Goal: Task Accomplishment & Management: Use online tool/utility

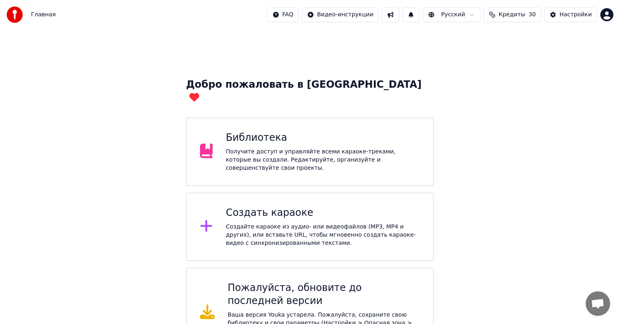
click at [319, 223] on div "Создайте караоке из аудио- или видеофайлов (MP3, MP4 и других), или вставьте UR…" at bounding box center [323, 235] width 194 height 24
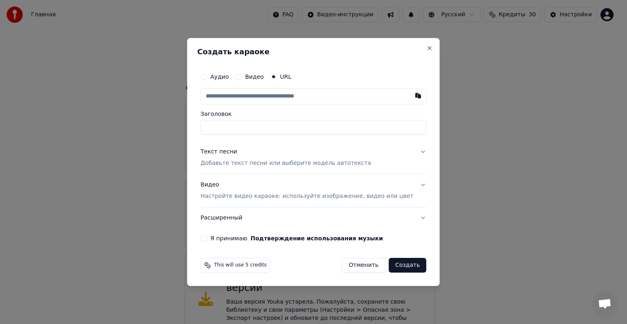
click at [363, 267] on button "Отменить" at bounding box center [364, 265] width 44 height 15
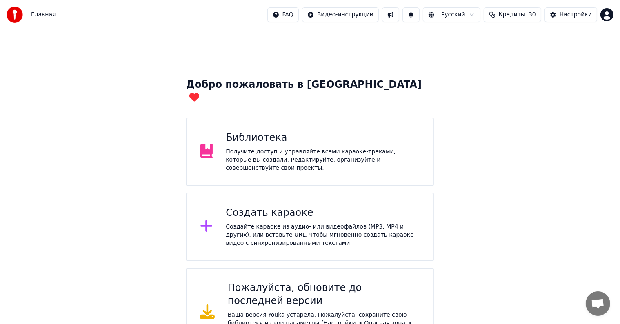
click at [607, 16] on html "Главная FAQ Видео-инструкции Русский Кредиты 30 Настройки Добро пожаловать в Yo…" at bounding box center [310, 179] width 620 height 358
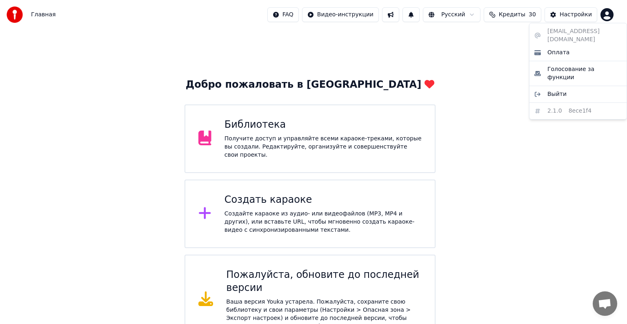
click at [296, 122] on html "Главная FAQ Видео-инструкции Русский Кредиты 30 Настройки Добро пожаловать в Yo…" at bounding box center [313, 172] width 627 height 345
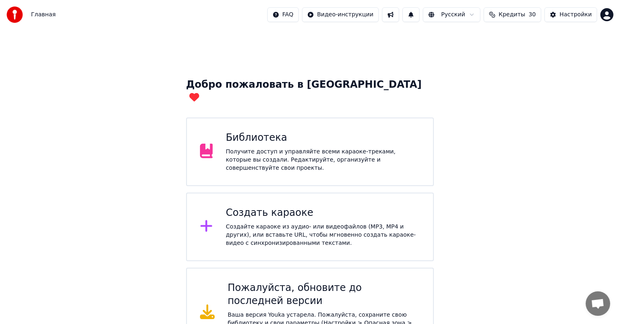
click at [284, 131] on div "Библиотека" at bounding box center [323, 137] width 194 height 13
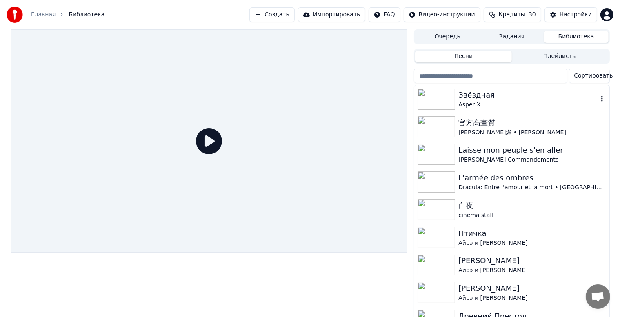
click at [480, 108] on div "Asper X" at bounding box center [527, 105] width 139 height 8
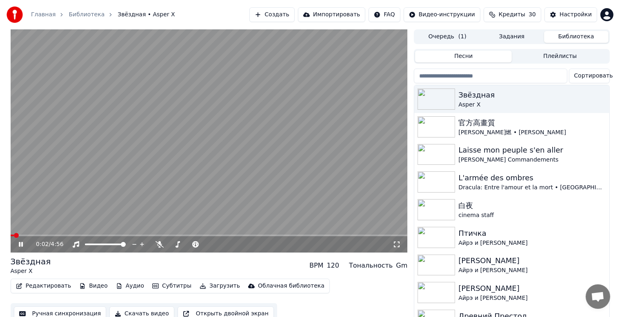
click at [70, 233] on video at bounding box center [209, 140] width 397 height 223
click at [17, 247] on icon at bounding box center [26, 244] width 19 height 7
click at [100, 243] on div at bounding box center [113, 244] width 66 height 8
click at [100, 246] on div at bounding box center [113, 244] width 66 height 8
click at [103, 247] on div at bounding box center [113, 244] width 66 height 8
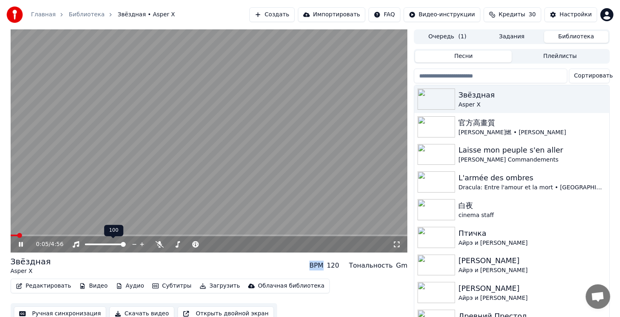
click at [103, 246] on div at bounding box center [113, 244] width 66 height 8
click at [104, 244] on span at bounding box center [94, 245] width 19 height 2
click at [161, 245] on icon at bounding box center [160, 244] width 8 height 7
click at [180, 248] on div at bounding box center [197, 244] width 66 height 8
click at [180, 242] on div at bounding box center [197, 244] width 66 height 8
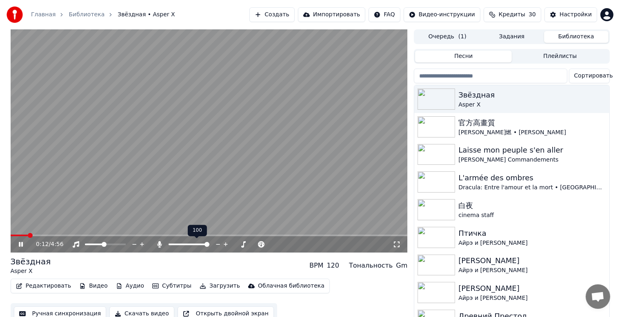
click at [177, 243] on div at bounding box center [197, 244] width 66 height 8
click at [173, 245] on span at bounding box center [171, 245] width 4 height 2
click at [175, 245] on span at bounding box center [176, 244] width 5 height 5
click at [111, 235] on span at bounding box center [209, 236] width 397 height 2
click at [159, 249] on div "1:25 / 4:56" at bounding box center [209, 244] width 397 height 16
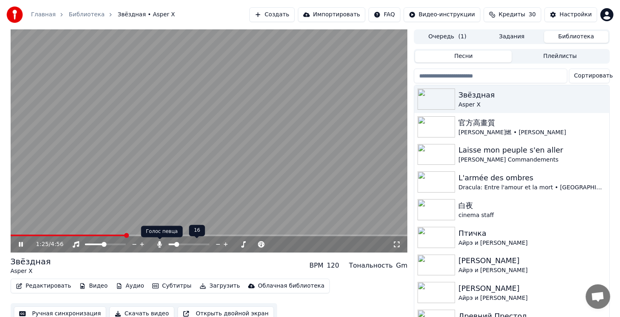
click at [158, 245] on icon at bounding box center [160, 244] width 8 height 7
click at [23, 247] on icon at bounding box center [26, 244] width 19 height 7
click at [44, 309] on button "Ручная синхронизация" at bounding box center [60, 314] width 93 height 15
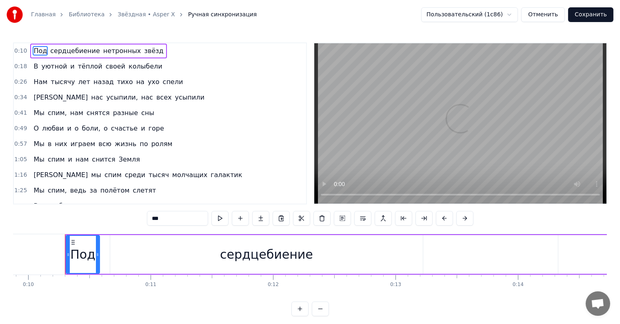
scroll to position [0, 1220]
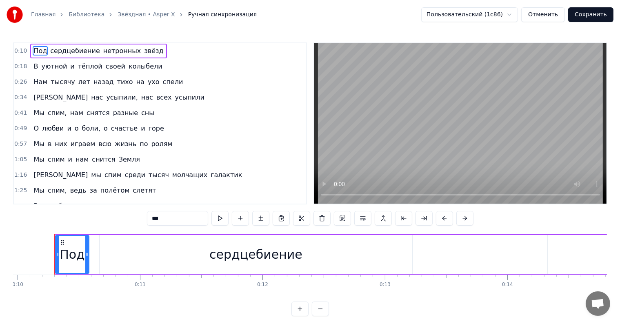
click at [174, 100] on span "усыпили" at bounding box center [189, 97] width 31 height 9
type input "*******"
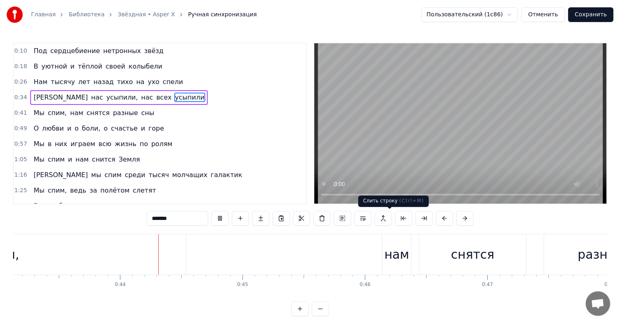
scroll to position [0, 5300]
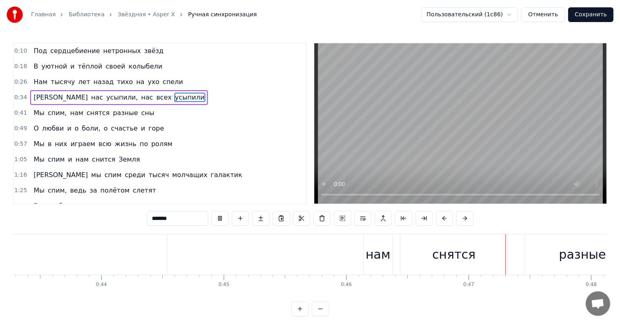
click at [262, 147] on div "0:57 Мы в них играем всю жизнь по ролям" at bounding box center [160, 144] width 292 height 16
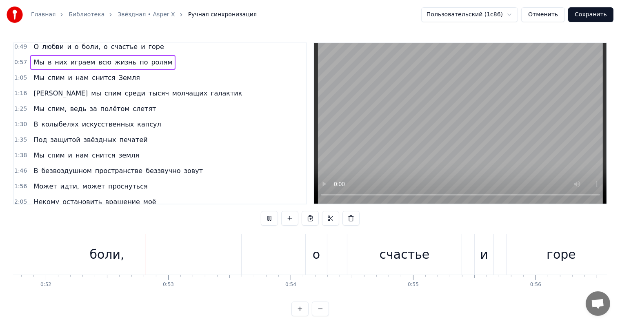
scroll to position [0, 6354]
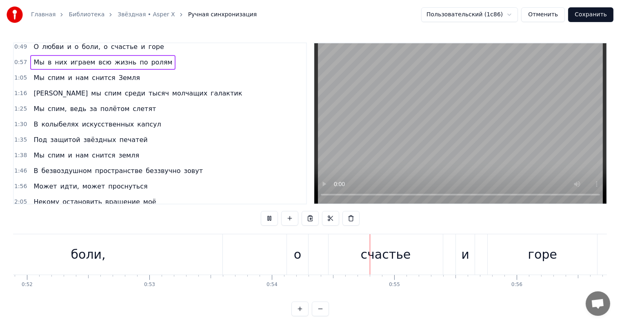
drag, startPoint x: 306, startPoint y: 94, endPoint x: 307, endPoint y: 105, distance: 10.6
click at [307, 105] on div "0:10 Под сердцебиение нетронных звёзд 0:18 В уютной и тёплой своей колыбели 0:2…" at bounding box center [310, 123] width 594 height 162
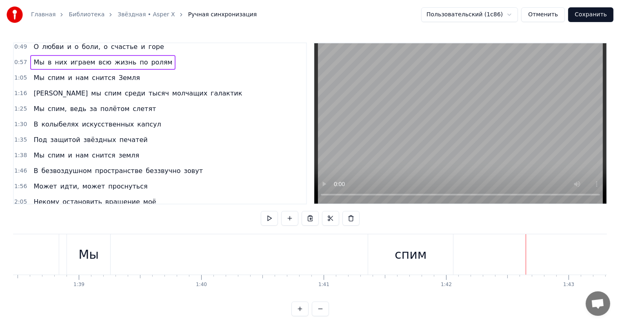
scroll to position [0, 12040]
drag, startPoint x: 99, startPoint y: 266, endPoint x: 177, endPoint y: 265, distance: 78.0
click at [183, 265] on div "Мы спим и нам снится земля" at bounding box center [501, 254] width 832 height 40
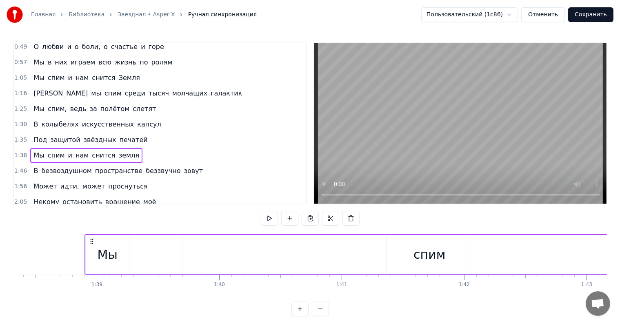
drag, startPoint x: 112, startPoint y: 259, endPoint x: 150, endPoint y: 261, distance: 38.4
click at [150, 261] on div "Мы спим и нам снится земля" at bounding box center [501, 254] width 832 height 40
click at [90, 245] on icon at bounding box center [92, 241] width 7 height 7
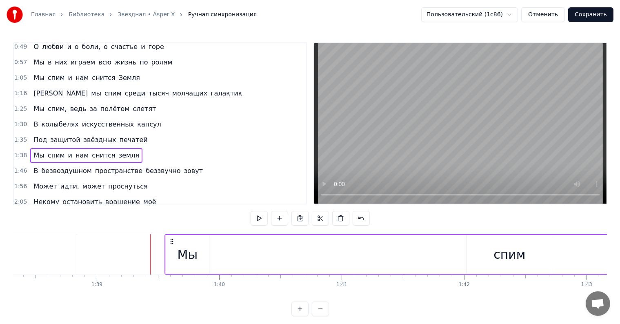
drag, startPoint x: 91, startPoint y: 242, endPoint x: 171, endPoint y: 253, distance: 80.8
click at [171, 253] on div "Мы спим и нам снится земля" at bounding box center [581, 254] width 832 height 40
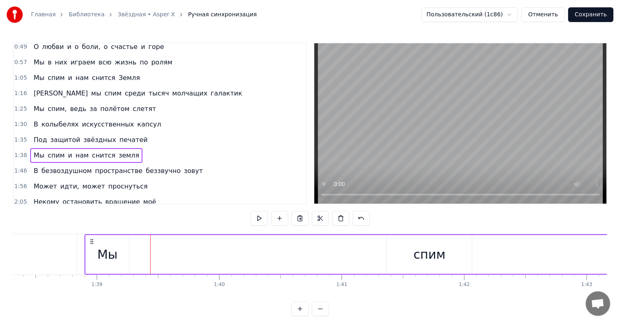
click at [107, 248] on div "Мы" at bounding box center [108, 254] width 20 height 18
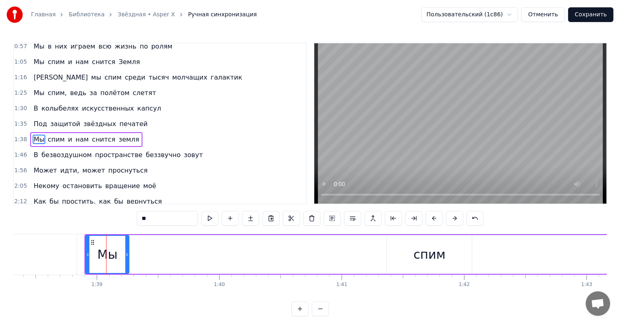
scroll to position [113, 0]
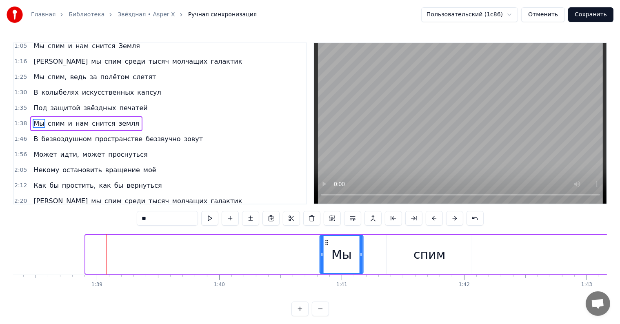
drag, startPoint x: 93, startPoint y: 240, endPoint x: 328, endPoint y: 253, distance: 234.7
click at [328, 253] on div "Мы" at bounding box center [341, 254] width 42 height 37
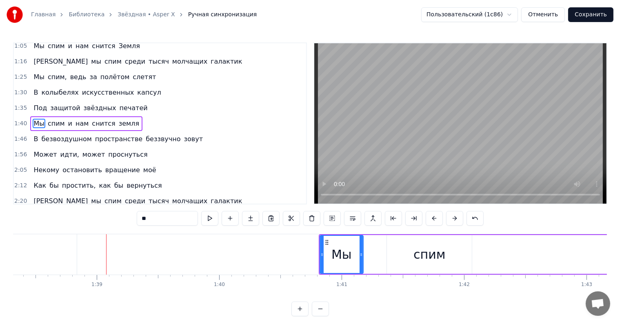
click at [332, 253] on div "Мы" at bounding box center [341, 254] width 20 height 18
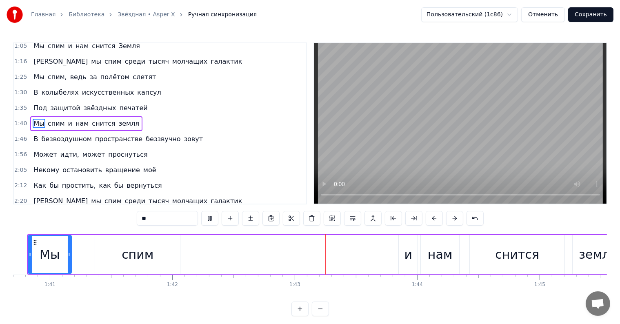
click at [325, 243] on div "Мы спим и нам снится земля" at bounding box center [326, 254] width 598 height 40
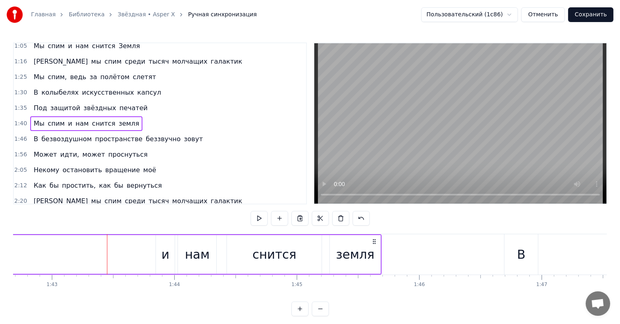
scroll to position [0, 12582]
click at [100, 122] on span "снится" at bounding box center [103, 123] width 25 height 9
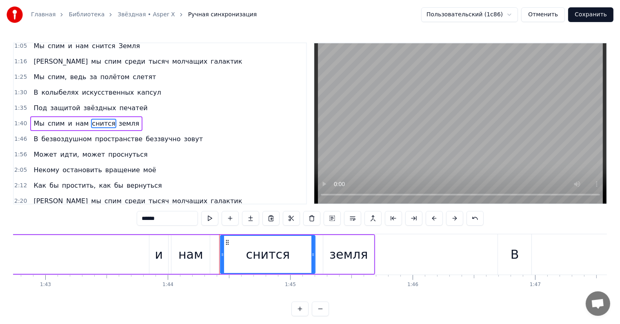
click at [35, 124] on span "Мы" at bounding box center [39, 123] width 12 height 9
type input "**"
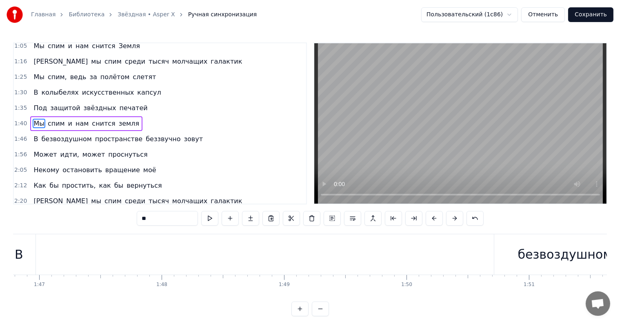
scroll to position [0, 13072]
drag, startPoint x: 25, startPoint y: 257, endPoint x: 146, endPoint y: 247, distance: 121.3
click at [178, 253] on div "В безвоздушном пространстве беззвучно зовут" at bounding box center [520, 254] width 1025 height 40
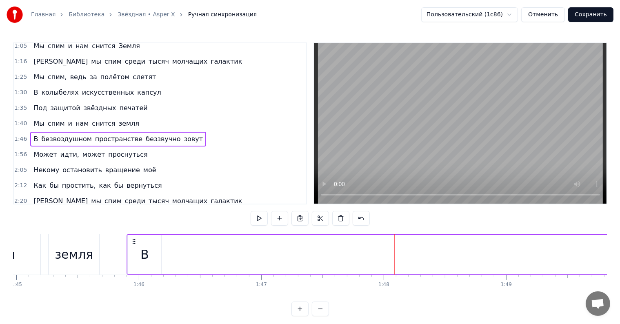
drag, startPoint x: 16, startPoint y: 241, endPoint x: 31, endPoint y: 242, distance: 14.8
click at [131, 242] on icon at bounding box center [134, 241] width 7 height 7
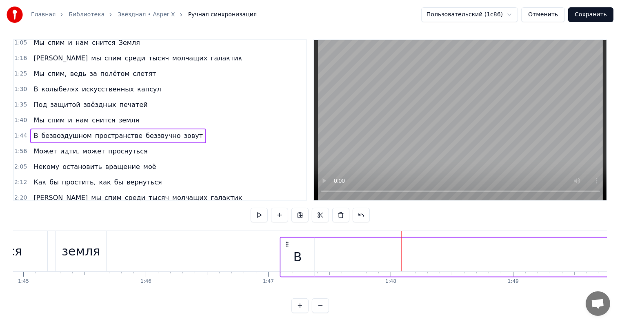
scroll to position [12, 0]
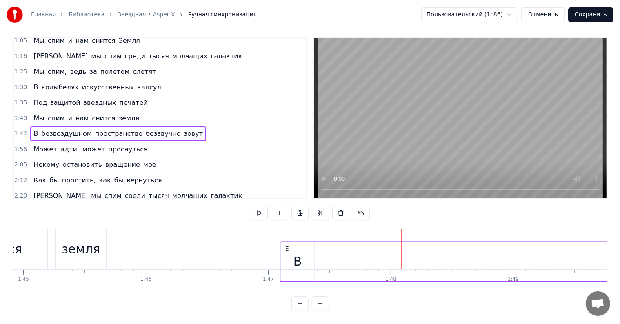
drag, startPoint x: 31, startPoint y: 241, endPoint x: 287, endPoint y: 267, distance: 258.1
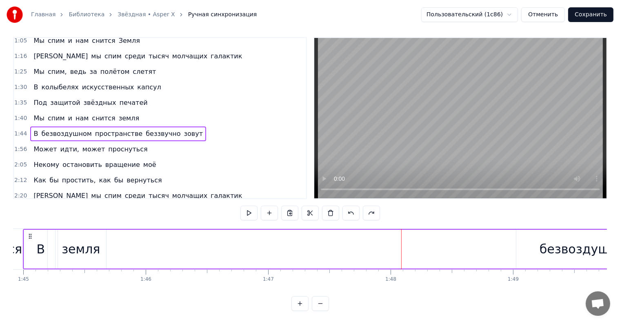
click at [44, 238] on div "В" at bounding box center [40, 249] width 33 height 39
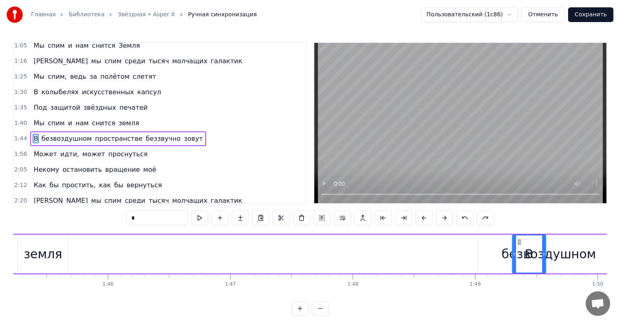
scroll to position [0, 12893]
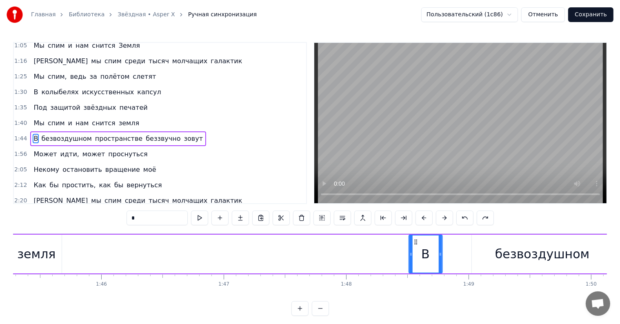
drag, startPoint x: 42, startPoint y: 243, endPoint x: 417, endPoint y: 247, distance: 374.4
click at [417, 247] on div "В" at bounding box center [425, 254] width 33 height 37
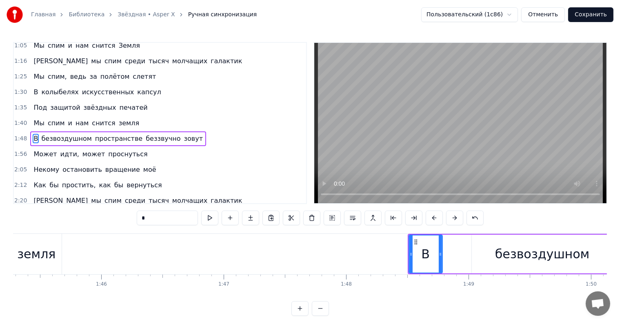
drag, startPoint x: 599, startPoint y: 307, endPoint x: 562, endPoint y: 325, distance: 40.9
click at [562, 324] on html "Главная Библиотека Звёздная • Asper X Ручная синхронизация Пользовательский (1c…" at bounding box center [310, 164] width 620 height 329
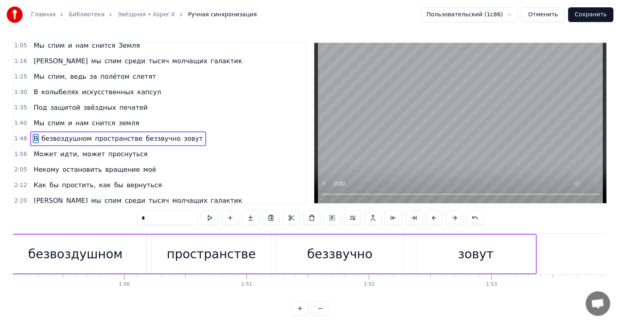
scroll to position [0, 13156]
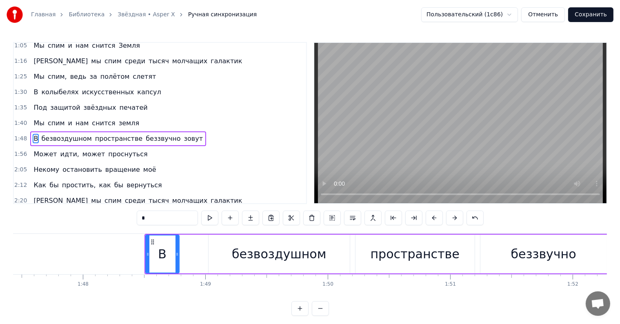
click at [172, 256] on div "В" at bounding box center [162, 254] width 33 height 37
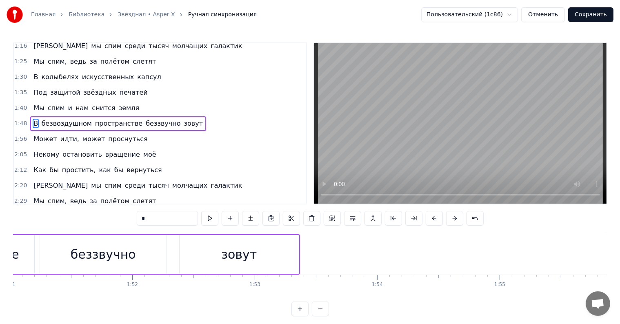
scroll to position [0, 13577]
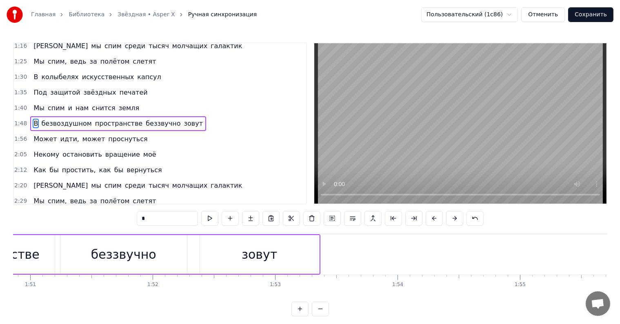
drag, startPoint x: 242, startPoint y: 250, endPoint x: 287, endPoint y: 255, distance: 44.7
click at [287, 255] on div "зовут" at bounding box center [259, 254] width 119 height 39
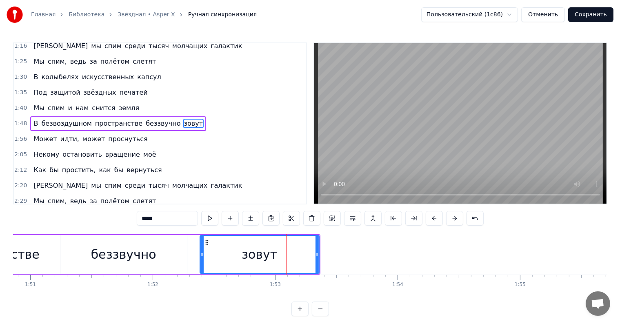
drag, startPoint x: 266, startPoint y: 254, endPoint x: 300, endPoint y: 254, distance: 34.3
click at [300, 254] on div "зовут" at bounding box center [259, 254] width 118 height 37
drag, startPoint x: 274, startPoint y: 242, endPoint x: 304, endPoint y: 243, distance: 29.8
click at [304, 243] on div "зовут" at bounding box center [259, 254] width 118 height 37
click at [185, 248] on div "беззвучно" at bounding box center [123, 254] width 127 height 39
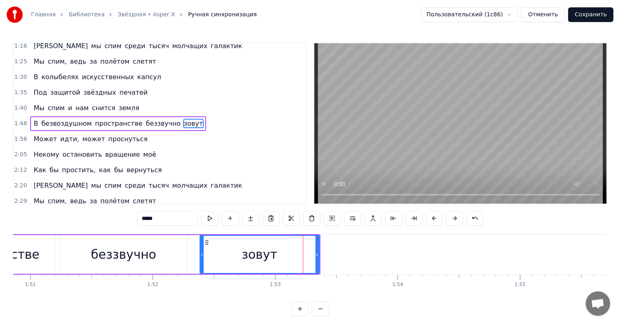
type input "*********"
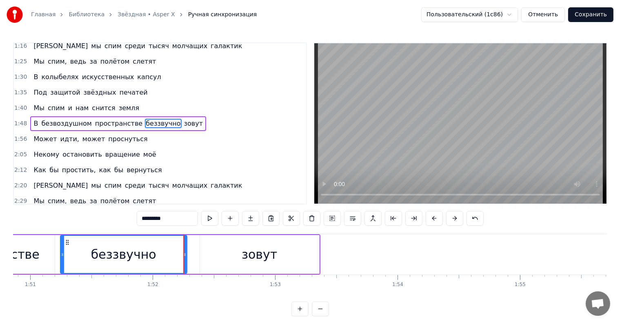
click at [194, 243] on div "В безвоздушном пространстве беззвучно зовут" at bounding box center [22, 254] width 596 height 40
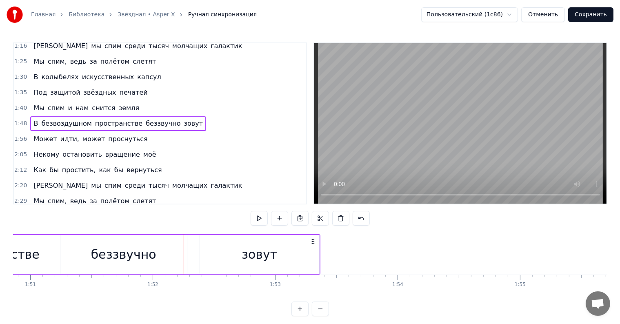
drag, startPoint x: 194, startPoint y: 241, endPoint x: 284, endPoint y: 247, distance: 90.0
click at [276, 244] on div "В безвоздушном пространстве беззвучно зовут" at bounding box center [22, 254] width 596 height 40
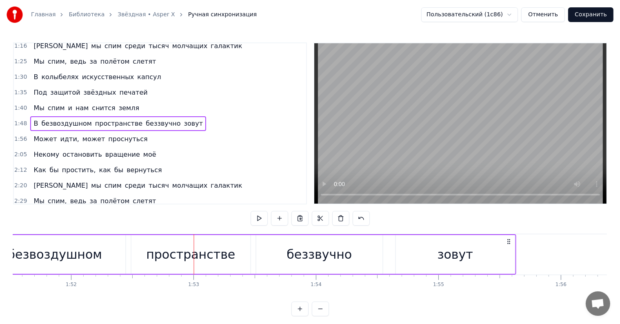
scroll to position [0, 13660]
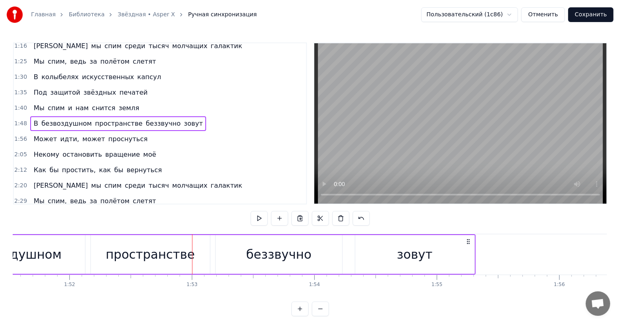
drag, startPoint x: 316, startPoint y: 243, endPoint x: 471, endPoint y: 246, distance: 155.6
click at [471, 246] on div "В безвоздушном пространстве беззвучно зовут" at bounding box center [178, 254] width 596 height 40
click at [35, 123] on span "В" at bounding box center [36, 123] width 6 height 9
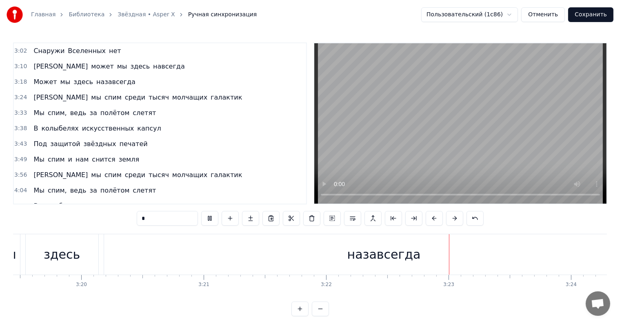
scroll to position [320, 0]
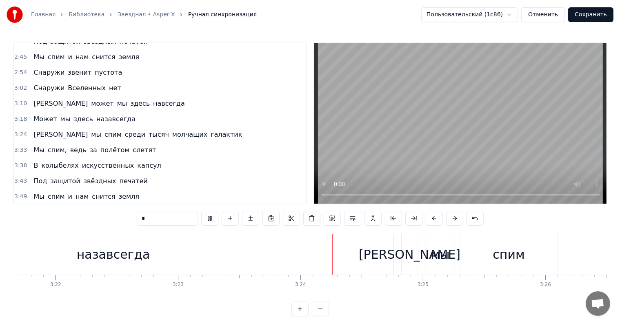
click at [116, 121] on span "назавсегда" at bounding box center [116, 118] width 41 height 9
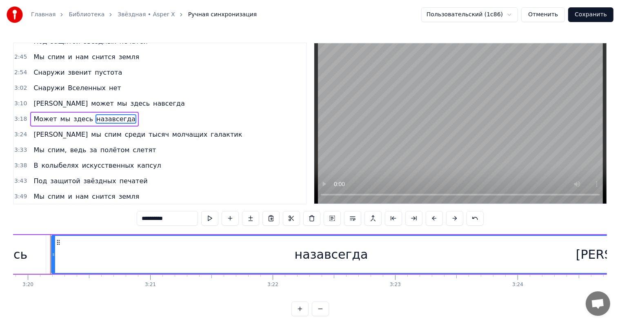
scroll to position [0, 24474]
click at [140, 215] on input "**********" at bounding box center [167, 218] width 61 height 15
type input "*"
click at [33, 117] on span "Может" at bounding box center [45, 118] width 25 height 9
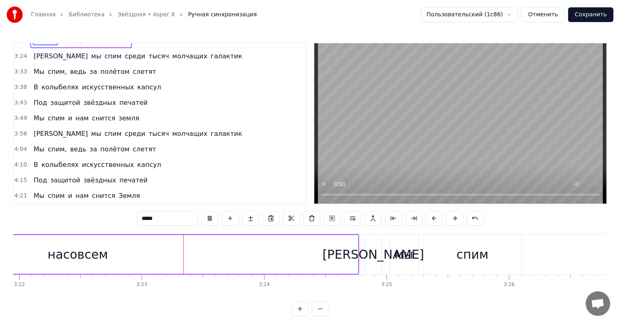
scroll to position [0, 24801]
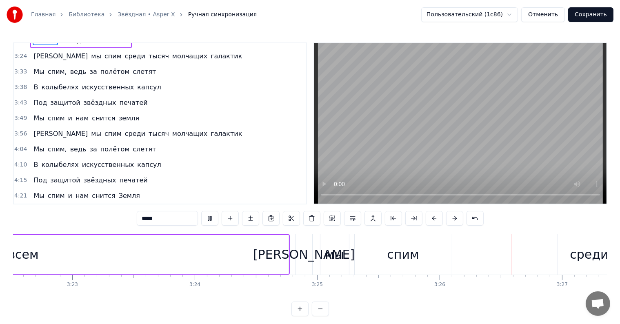
click at [56, 121] on span "спим" at bounding box center [56, 117] width 19 height 9
type input "****"
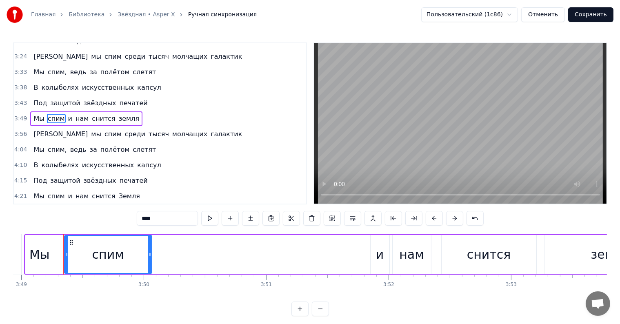
scroll to position [0, 28045]
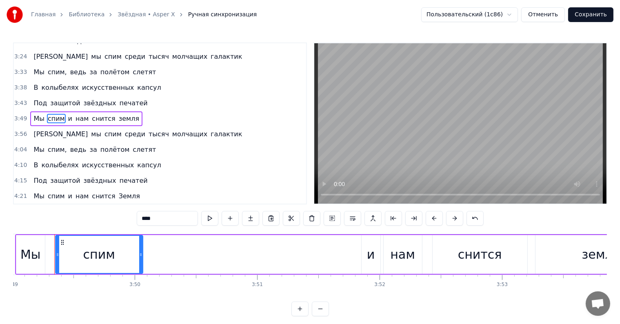
click at [57, 121] on span "спим" at bounding box center [56, 118] width 19 height 9
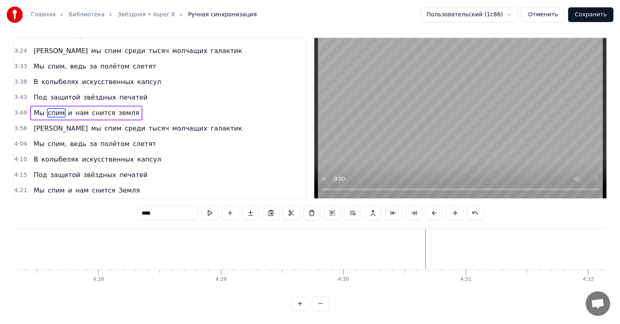
scroll to position [12, 0]
click at [607, 16] on button "Сохранить" at bounding box center [590, 14] width 45 height 15
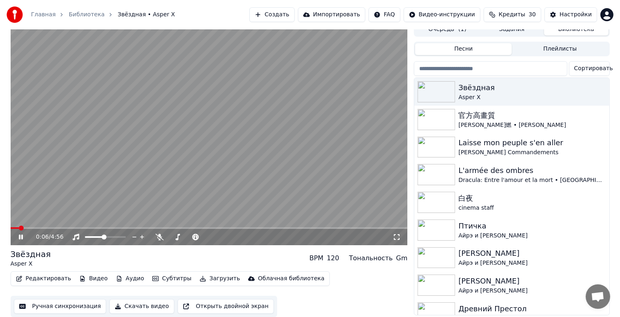
scroll to position [11, 0]
click at [122, 305] on button "Скачать видео" at bounding box center [141, 306] width 65 height 15
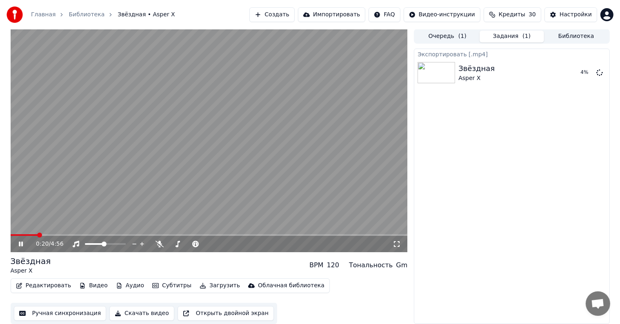
click at [456, 36] on button "Очередь ( 1 )" at bounding box center [447, 37] width 64 height 12
click at [496, 39] on button "Задания ( 1 )" at bounding box center [512, 37] width 64 height 12
click at [561, 34] on button "Библиотека" at bounding box center [576, 37] width 64 height 12
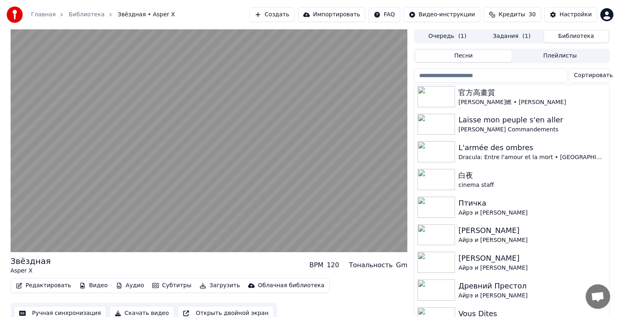
scroll to position [0, 0]
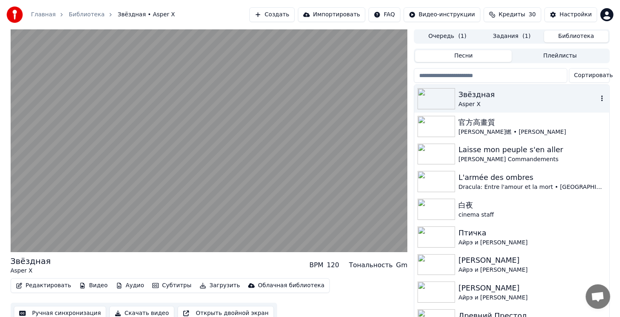
click at [564, 91] on div "Звёздная" at bounding box center [527, 94] width 139 height 11
click at [598, 96] on icon "button" at bounding box center [602, 98] width 8 height 7
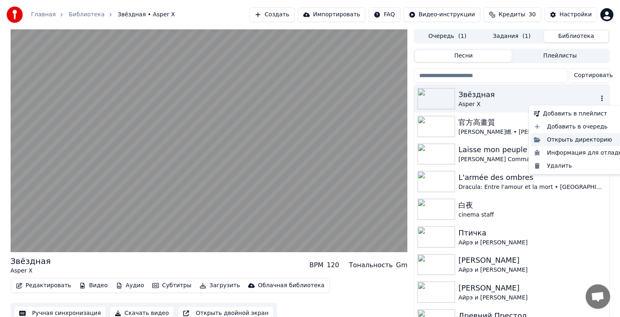
click at [592, 138] on div "Открыть директорию" at bounding box center [580, 139] width 98 height 13
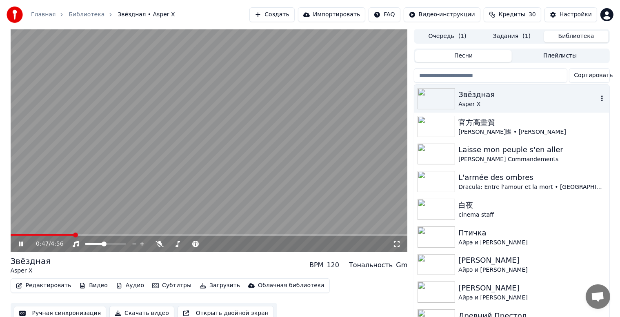
click at [21, 246] on icon at bounding box center [26, 244] width 19 height 7
click at [492, 133] on div "[PERSON_NAME]燃 • [PERSON_NAME]" at bounding box center [527, 132] width 139 height 8
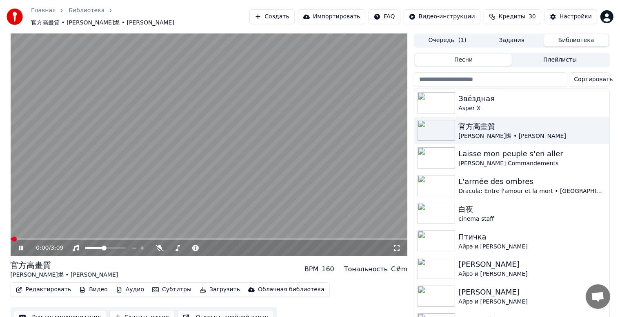
click at [40, 288] on button "Редактировать" at bounding box center [44, 289] width 62 height 11
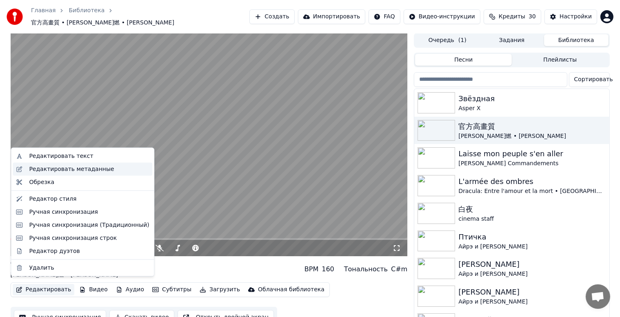
click at [95, 170] on div "Редактировать метаданные" at bounding box center [71, 169] width 85 height 8
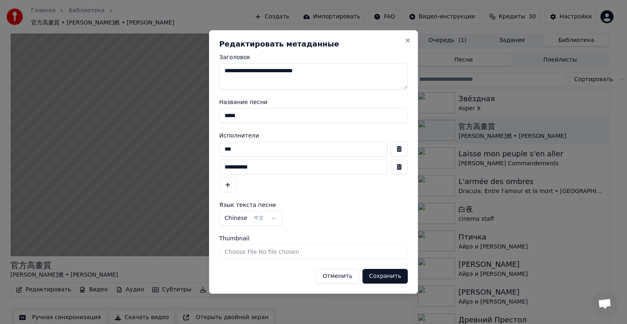
click at [274, 121] on input "*****" at bounding box center [313, 115] width 189 height 15
drag, startPoint x: 276, startPoint y: 115, endPoint x: 209, endPoint y: 109, distance: 67.2
click at [209, 109] on div "**********" at bounding box center [313, 162] width 209 height 264
type input "*"
type input "***"
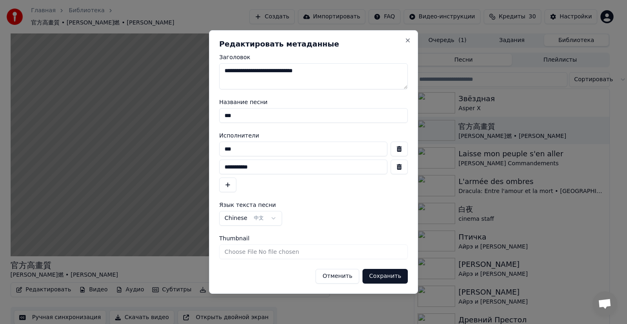
click at [394, 274] on button "Сохранить" at bounding box center [384, 276] width 45 height 15
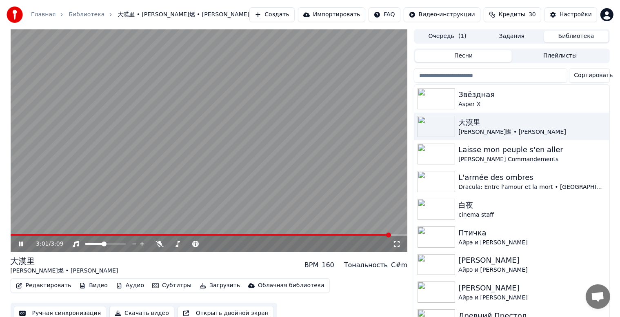
click at [231, 147] on video at bounding box center [209, 140] width 397 height 223
click at [59, 312] on button "Ручная синхронизация" at bounding box center [60, 313] width 93 height 15
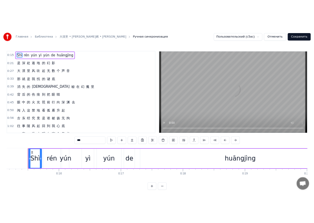
scroll to position [0, 1857]
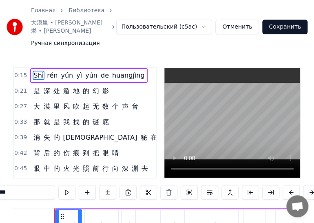
click at [33, 87] on span "是" at bounding box center [37, 90] width 8 height 9
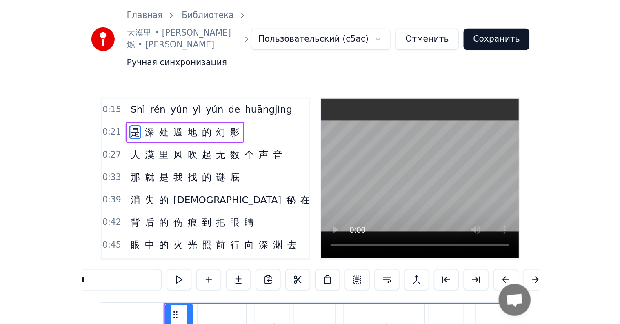
scroll to position [0, 2597]
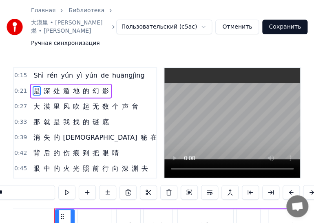
click at [17, 191] on input "*" at bounding box center [24, 192] width 61 height 15
drag, startPoint x: 17, startPoint y: 191, endPoint x: -56, endPoint y: 175, distance: 75.2
click at [0, 175] on html "Главная Библиотека 大漠里 • [PERSON_NAME]燃 • [PERSON_NAME] Ручная синхронизация По…" at bounding box center [157, 151] width 314 height 303
paste input "**********"
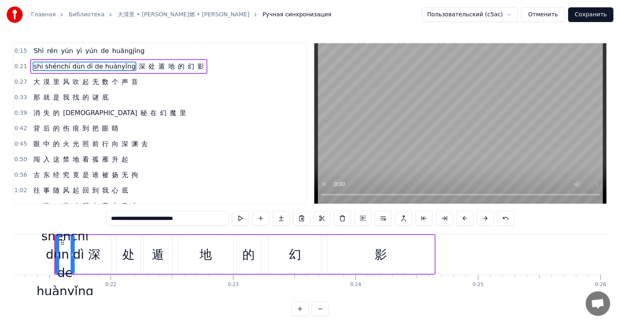
click at [98, 253] on div "深" at bounding box center [94, 254] width 12 height 18
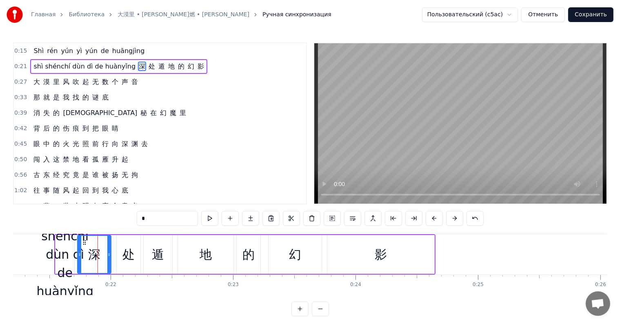
click at [133, 255] on div "处" at bounding box center [128, 254] width 12 height 18
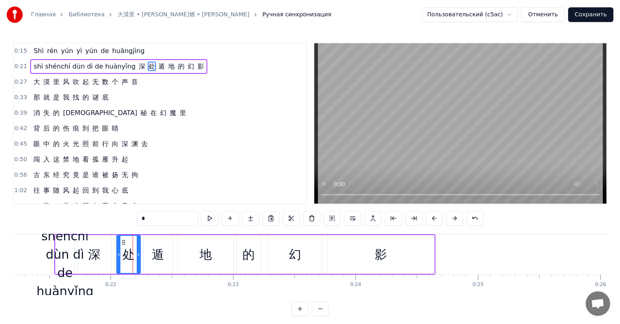
click at [162, 252] on div "遁" at bounding box center [158, 254] width 12 height 18
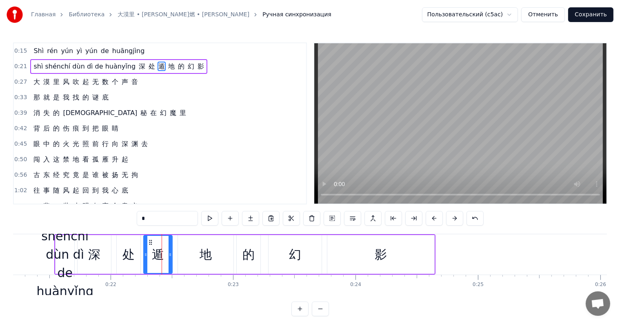
click at [97, 259] on div "深" at bounding box center [94, 254] width 12 height 18
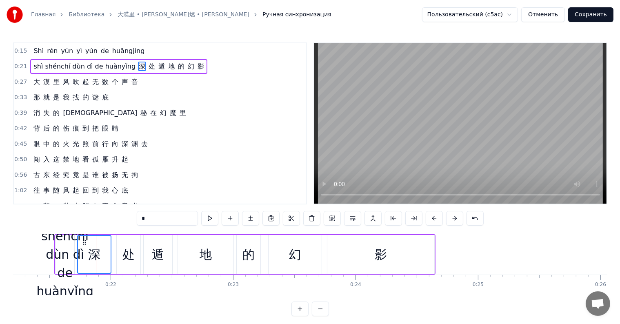
click at [171, 259] on div "遁" at bounding box center [158, 254] width 29 height 39
click at [128, 255] on div "处" at bounding box center [128, 254] width 12 height 18
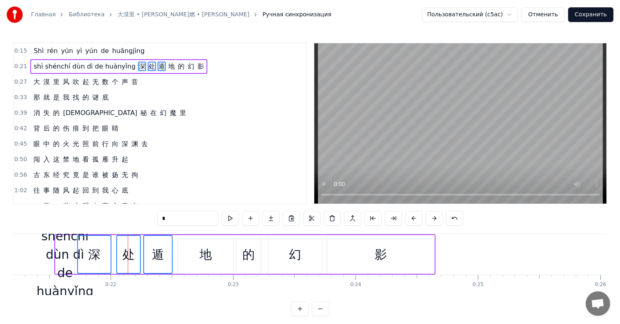
click at [212, 260] on div "地" at bounding box center [206, 254] width 56 height 39
click at [255, 256] on div "的" at bounding box center [249, 254] width 24 height 39
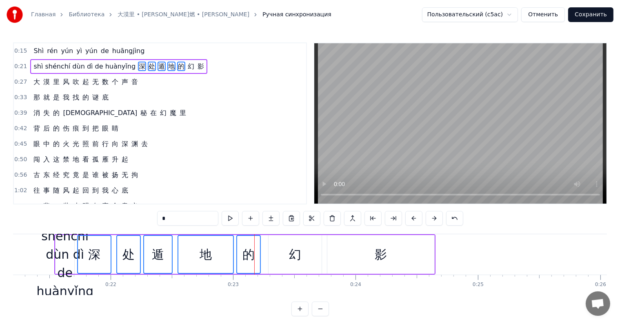
drag, startPoint x: 291, startPoint y: 257, endPoint x: 340, endPoint y: 251, distance: 50.2
click at [291, 257] on div "幻" at bounding box center [295, 254] width 12 height 18
click at [381, 256] on div "影" at bounding box center [381, 254] width 12 height 18
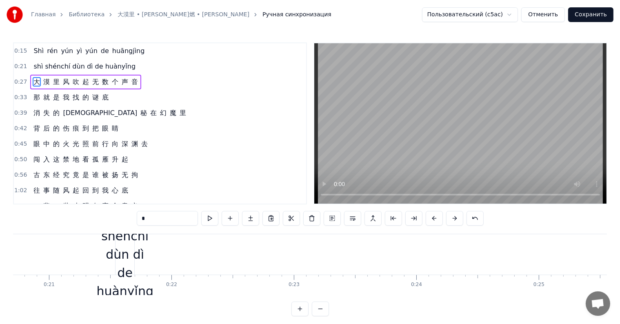
scroll to position [0, 2533]
click at [143, 250] on div "shì shénchí dùn dì de huànyǐng" at bounding box center [128, 255] width 57 height 92
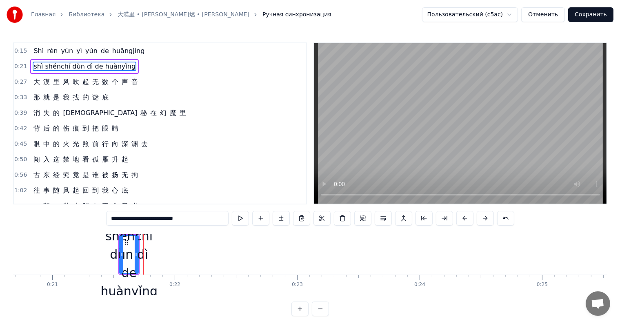
click at [139, 255] on div "shì shénchí dùn dì de huànyǐng" at bounding box center [128, 255] width 57 height 92
click at [127, 249] on div "shì shénchí dùn dì de huànyǐng" at bounding box center [128, 255] width 57 height 92
click at [125, 241] on icon at bounding box center [126, 242] width 7 height 7
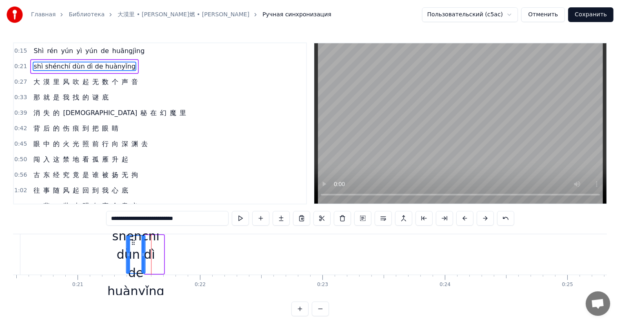
scroll to position [0, 2506]
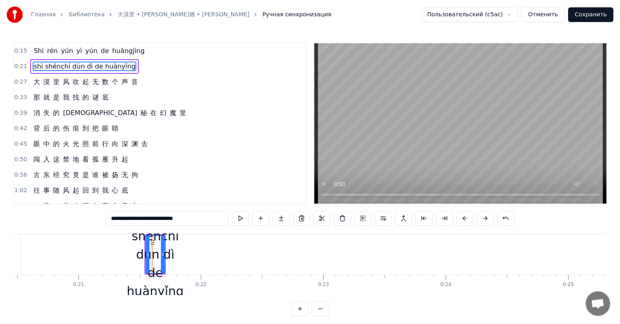
drag, startPoint x: 125, startPoint y: 241, endPoint x: 151, endPoint y: 245, distance: 26.4
click at [151, 245] on icon at bounding box center [152, 242] width 7 height 7
click at [164, 251] on div "shì shénchí dùn dì de huànyǐng" at bounding box center [155, 255] width 57 height 92
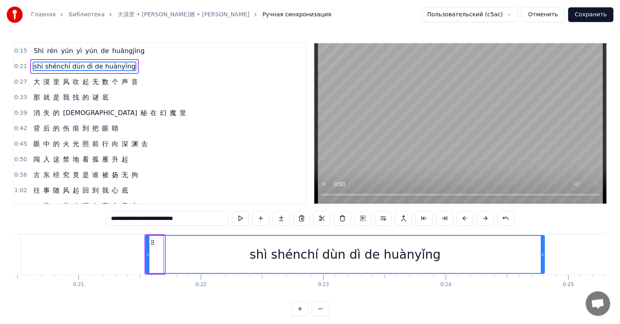
drag, startPoint x: 161, startPoint y: 256, endPoint x: 541, endPoint y: 265, distance: 380.1
click at [541, 265] on div at bounding box center [542, 254] width 3 height 37
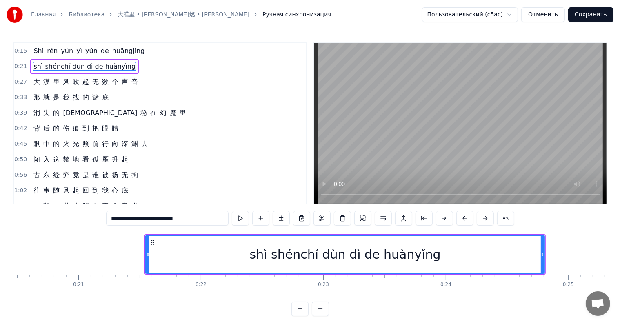
click at [106, 216] on input "**********" at bounding box center [167, 218] width 122 height 15
click at [108, 220] on input "**********" at bounding box center [167, 218] width 118 height 15
click at [260, 255] on div "Shì shénchí dùn dì de huànyǐng" at bounding box center [345, 254] width 398 height 37
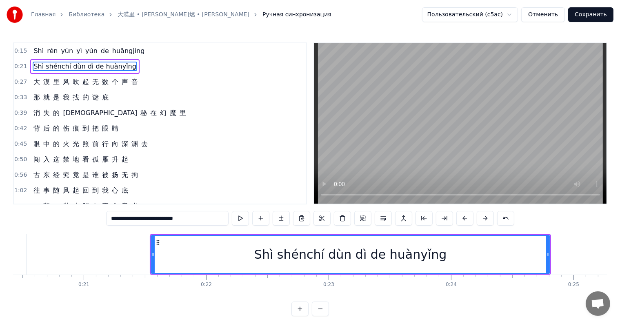
scroll to position [0, 2527]
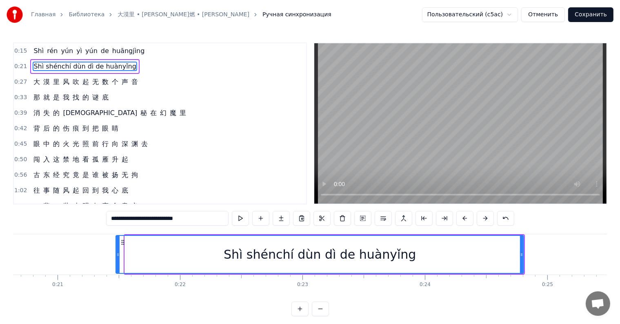
drag, startPoint x: 126, startPoint y: 253, endPoint x: 117, endPoint y: 254, distance: 9.1
click at [117, 254] on icon at bounding box center [117, 254] width 3 height 7
click at [127, 265] on div "Shì shénchí dùn dì de huànyǐng" at bounding box center [319, 254] width 407 height 37
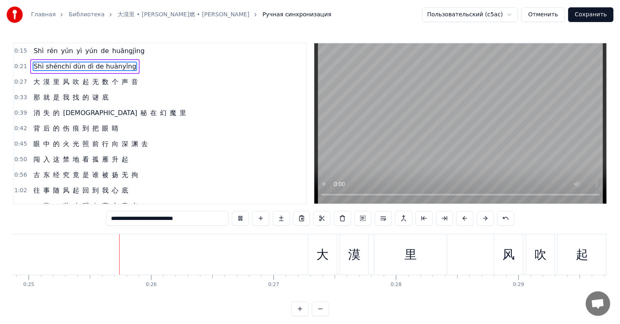
scroll to position [0, 3048]
click at [35, 80] on span "大" at bounding box center [37, 81] width 8 height 9
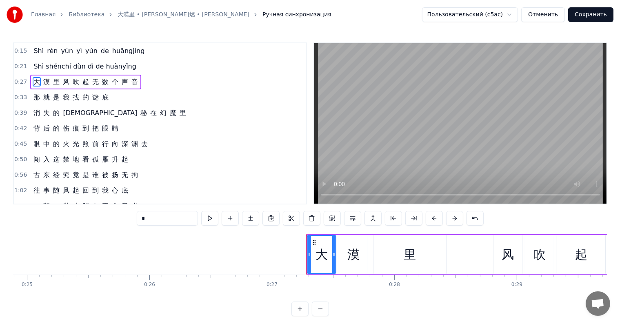
drag, startPoint x: 138, startPoint y: 218, endPoint x: 105, endPoint y: 215, distance: 32.7
click at [105, 215] on div "0:15 Shì [PERSON_NAME] yì yún de huāngjìng 0:21 Shì shénchí dùn dì de huànyǐng …" at bounding box center [310, 179] width 594 height 274
paste input "******"
click at [137, 217] on input "*******" at bounding box center [167, 218] width 61 height 15
click at [360, 261] on div "漠" at bounding box center [353, 254] width 29 height 39
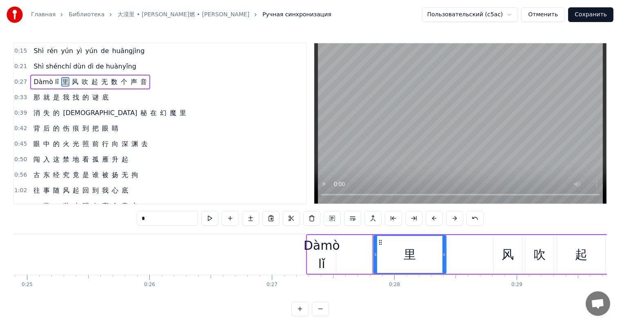
click at [322, 253] on div "Dàmò lǐ" at bounding box center [322, 254] width 36 height 37
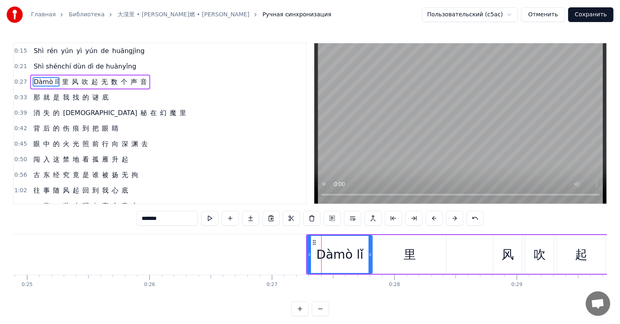
drag, startPoint x: 335, startPoint y: 254, endPoint x: 371, endPoint y: 254, distance: 36.3
click at [371, 254] on icon at bounding box center [370, 254] width 3 height 7
drag, startPoint x: 153, startPoint y: 220, endPoint x: 134, endPoint y: 220, distance: 18.8
click at [137, 220] on input "*******" at bounding box center [167, 218] width 61 height 15
click at [400, 261] on div "里" at bounding box center [410, 254] width 73 height 39
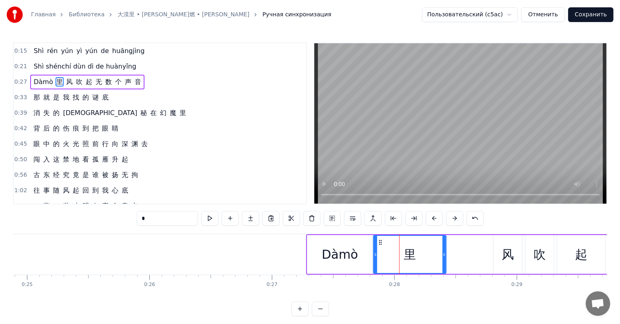
click at [138, 214] on input "*" at bounding box center [167, 218] width 61 height 15
drag, startPoint x: 137, startPoint y: 214, endPoint x: 113, endPoint y: 215, distance: 24.5
click at [113, 215] on div "0:15 Shì [PERSON_NAME] yì yún de huāngjìng 0:21 Shì shénchí dùn dì de huànyǐng …" at bounding box center [310, 179] width 594 height 274
paste input "*"
click at [137, 221] on input "**" at bounding box center [167, 218] width 61 height 15
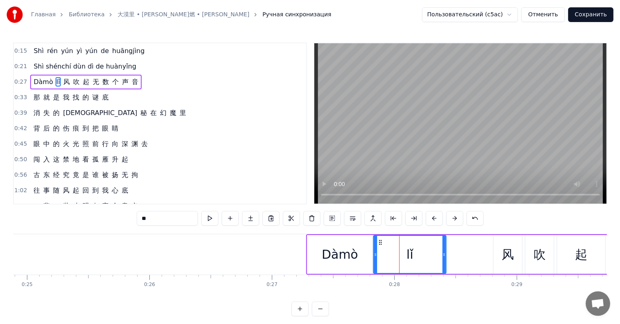
click at [349, 257] on div "Dàmò" at bounding box center [340, 254] width 36 height 18
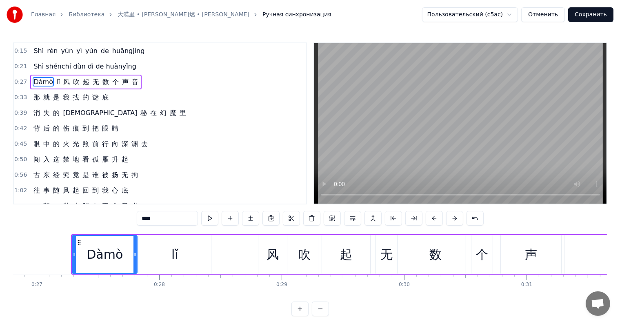
scroll to position [0, 3387]
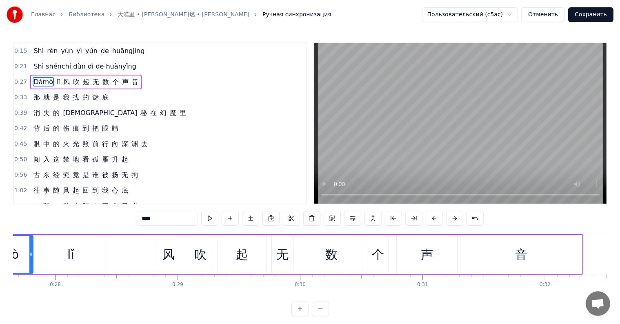
click at [164, 262] on div "风" at bounding box center [168, 254] width 12 height 18
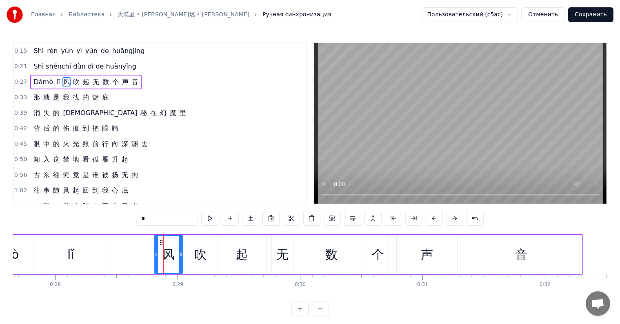
drag, startPoint x: 139, startPoint y: 218, endPoint x: 108, endPoint y: 220, distance: 31.1
click at [108, 220] on div "0:15 Shì [PERSON_NAME] yì yún de huāngjìng 0:21 Shì shénchí dùn dì de huànyǐng …" at bounding box center [310, 179] width 594 height 274
paste input "**********"
drag, startPoint x: 153, startPoint y: 223, endPoint x: 140, endPoint y: 222, distance: 12.8
click at [140, 222] on input "**********" at bounding box center [167, 218] width 61 height 15
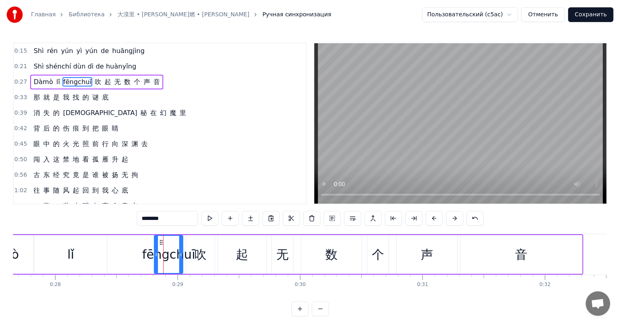
click at [280, 257] on div "无" at bounding box center [282, 254] width 12 height 18
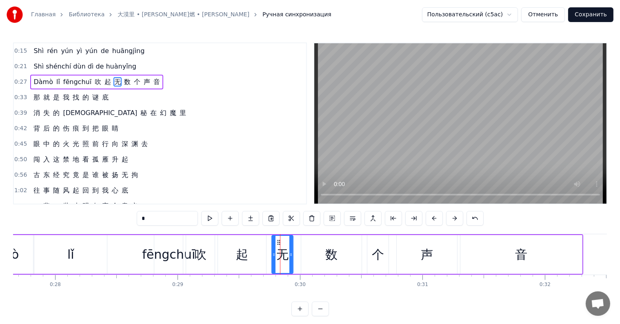
drag, startPoint x: 142, startPoint y: 219, endPoint x: 87, endPoint y: 216, distance: 55.2
click at [87, 216] on div "0:15 Shì [PERSON_NAME] yì yún de huāngjìng 0:21 Shì shénchí dùn dì de huànyǐng …" at bounding box center [310, 179] width 594 height 274
paste input "*"
click at [165, 245] on div "fēngchuī" at bounding box center [168, 254] width 53 height 18
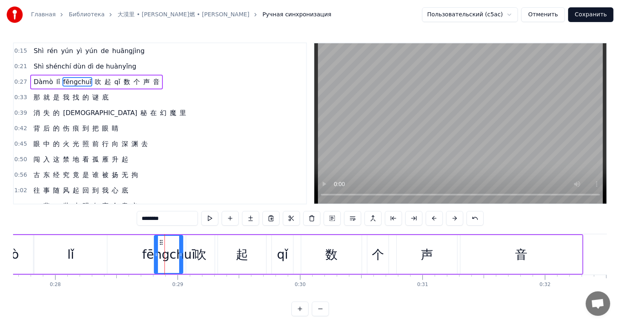
click at [200, 251] on div "吹" at bounding box center [200, 254] width 12 height 18
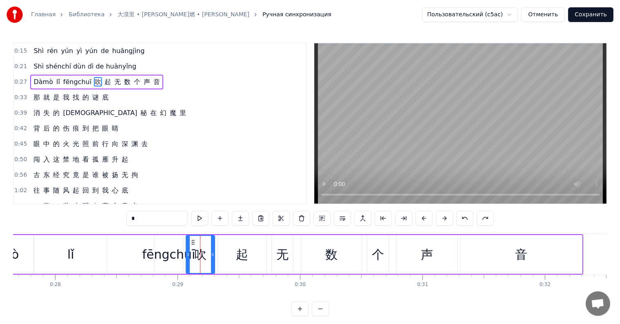
click at [240, 259] on div "起" at bounding box center [242, 254] width 12 height 18
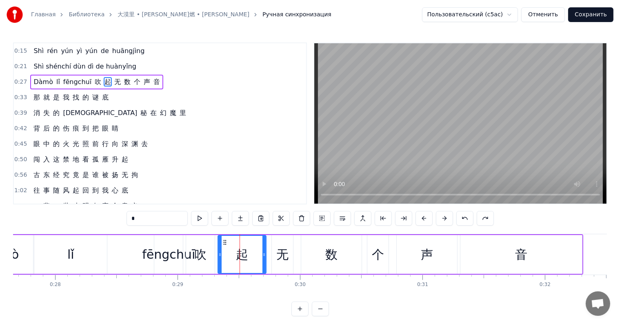
drag, startPoint x: 121, startPoint y: 219, endPoint x: 98, endPoint y: 219, distance: 22.9
click at [98, 219] on div "0:15 Shì [PERSON_NAME] yì yún de huāngjìng 0:21 Shì shénchí dùn dì de huànyǐng …" at bounding box center [310, 179] width 594 height 274
paste input "*"
click at [209, 263] on div "吹" at bounding box center [200, 254] width 29 height 39
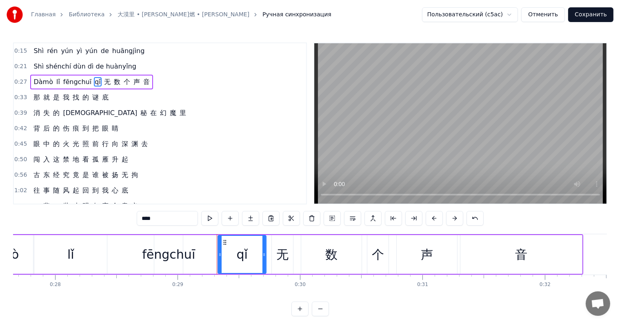
click at [180, 250] on div "fēngchuī" at bounding box center [168, 254] width 53 height 18
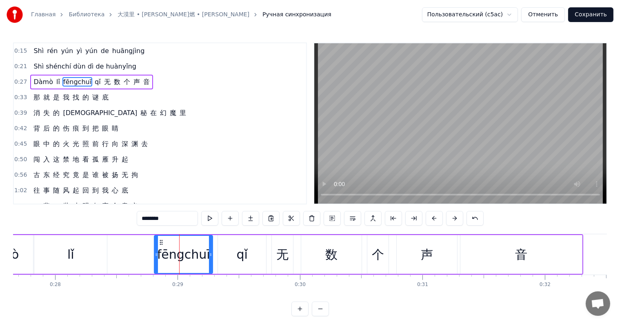
drag, startPoint x: 181, startPoint y: 251, endPoint x: 211, endPoint y: 251, distance: 29.8
click at [211, 251] on div at bounding box center [210, 254] width 3 height 37
drag, startPoint x: 155, startPoint y: 248, endPoint x: 150, endPoint y: 249, distance: 4.7
click at [150, 249] on div at bounding box center [151, 254] width 3 height 37
drag, startPoint x: 210, startPoint y: 262, endPoint x: 202, endPoint y: 261, distance: 7.8
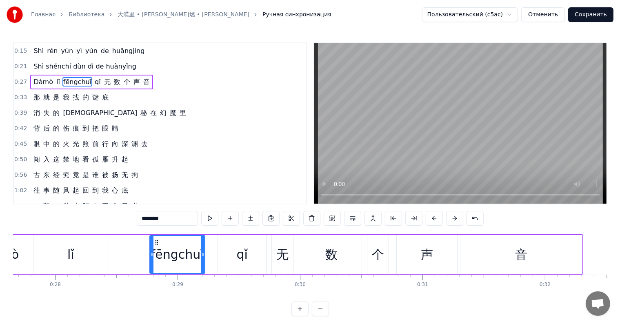
click at [202, 261] on div at bounding box center [202, 254] width 3 height 37
click at [218, 250] on div "qǐ" at bounding box center [242, 254] width 49 height 39
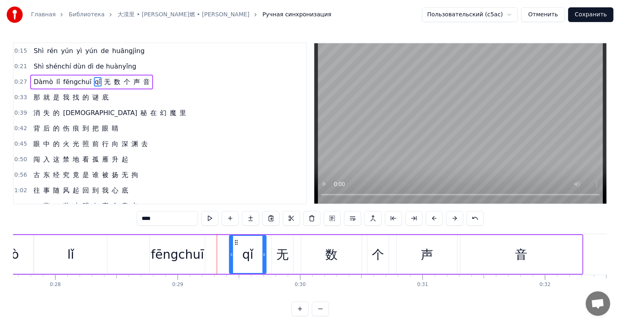
drag, startPoint x: 220, startPoint y: 253, endPoint x: 231, endPoint y: 255, distance: 11.6
click at [231, 255] on icon at bounding box center [231, 254] width 3 height 7
click at [169, 245] on div "fēngchuī" at bounding box center [177, 254] width 53 height 18
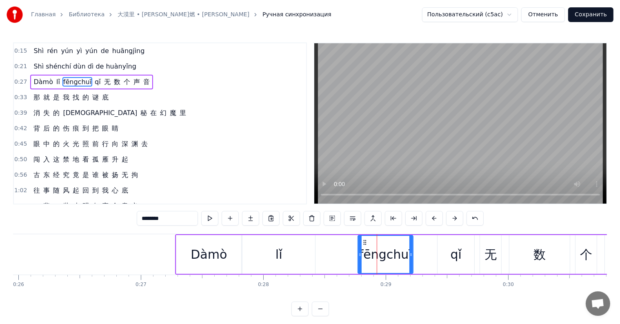
scroll to position [0, 3153]
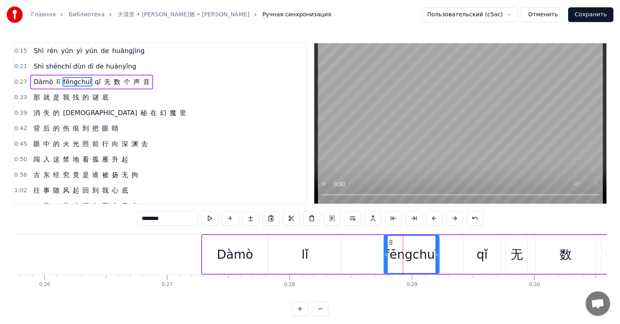
click at [217, 268] on div "Dàmò" at bounding box center [234, 254] width 65 height 39
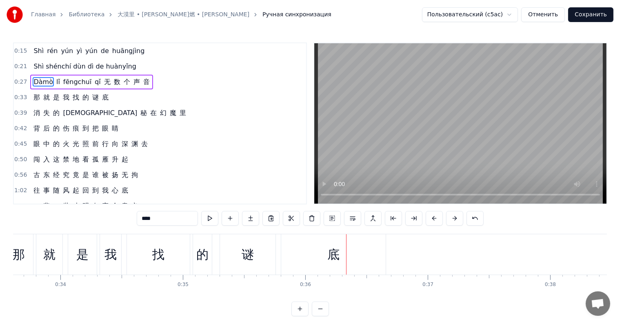
scroll to position [0, 4064]
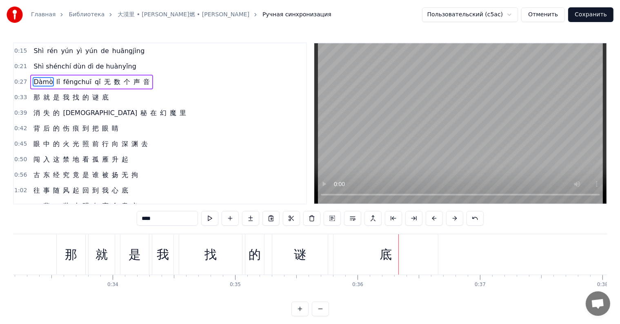
click at [103, 78] on span "无" at bounding box center [107, 81] width 8 height 9
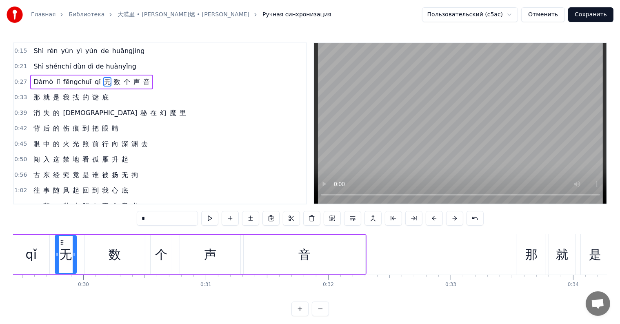
scroll to position [0, 3604]
drag, startPoint x: 125, startPoint y: 214, endPoint x: 112, endPoint y: 211, distance: 13.5
click at [112, 211] on div "0:15 Shì [PERSON_NAME] yì yún de huāngjìng 0:21 Shì shénchí dùn dì de huànyǐng …" at bounding box center [310, 179] width 594 height 274
paste input "*******"
drag, startPoint x: 128, startPoint y: 220, endPoint x: 148, endPoint y: 219, distance: 20.0
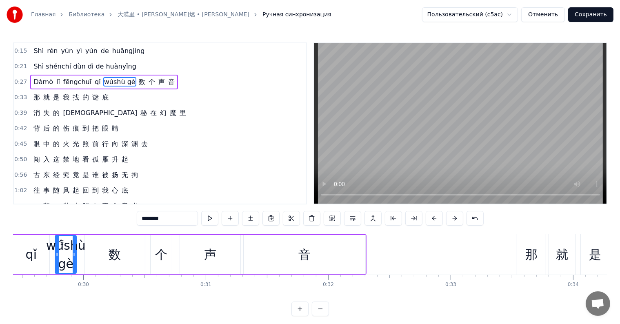
click at [148, 219] on input "********" at bounding box center [167, 218] width 61 height 15
click at [117, 256] on div "数" at bounding box center [115, 254] width 12 height 18
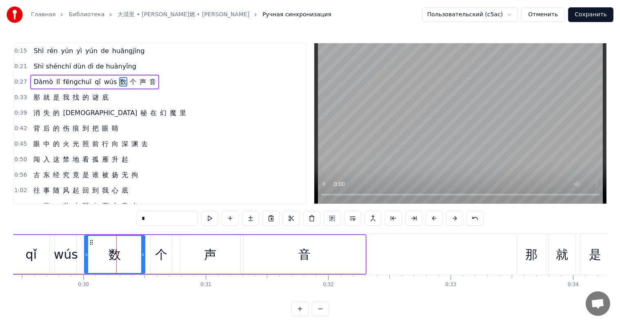
drag, startPoint x: 135, startPoint y: 221, endPoint x: 104, endPoint y: 219, distance: 31.5
click at [104, 219] on div "0:15 Shì [PERSON_NAME] yì yún de huāngjìng 0:21 Shì shénchí dùn dì de huànyǐng …" at bounding box center [310, 179] width 594 height 274
paste input "****"
drag, startPoint x: 137, startPoint y: 220, endPoint x: 126, endPoint y: 220, distance: 11.1
click at [137, 220] on input "*****" at bounding box center [167, 218] width 61 height 15
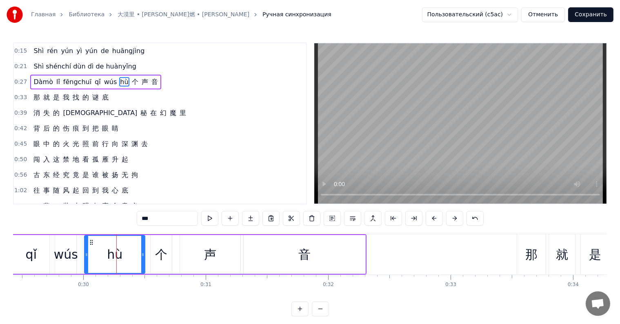
click at [168, 251] on div "个" at bounding box center [161, 254] width 21 height 39
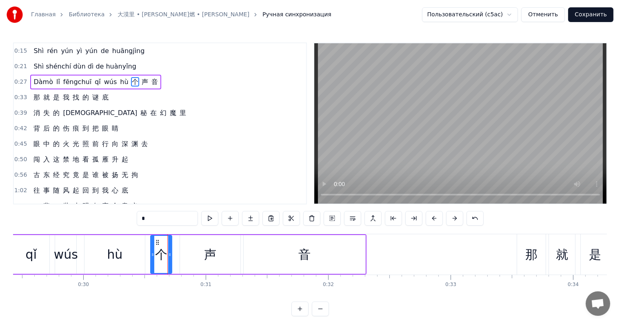
drag, startPoint x: 141, startPoint y: 216, endPoint x: 97, endPoint y: 213, distance: 44.2
click at [97, 213] on div "0:15 Shì [PERSON_NAME] yì yún de huāngjìng 0:21 Shì shénchí dùn dì de huànyǐng …" at bounding box center [310, 179] width 594 height 274
paste input "*"
click at [216, 268] on div "声" at bounding box center [210, 254] width 60 height 39
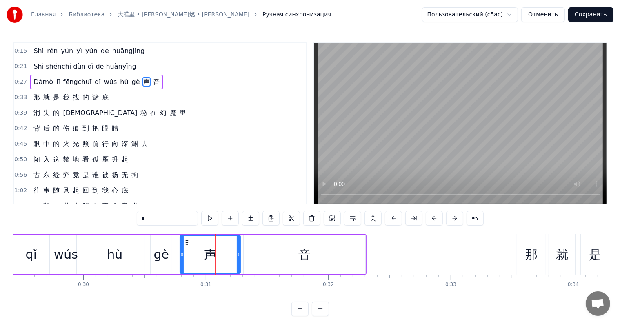
drag, startPoint x: 144, startPoint y: 214, endPoint x: 107, endPoint y: 214, distance: 37.1
click at [107, 214] on div "0:15 Shì [PERSON_NAME] yì yún de huāngjìng 0:21 Shì shénchí dùn dì de huànyǐng …" at bounding box center [310, 179] width 594 height 274
paste input "*******"
click at [137, 219] on input "********" at bounding box center [167, 218] width 61 height 15
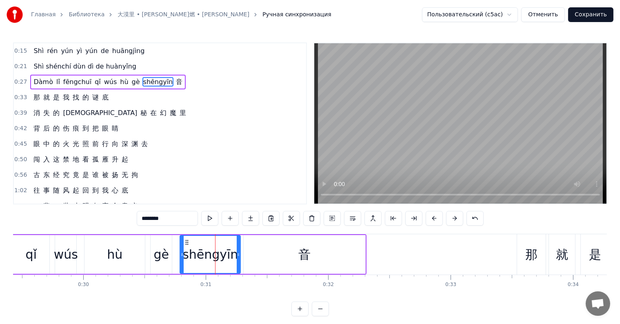
drag, startPoint x: 134, startPoint y: 219, endPoint x: 145, endPoint y: 218, distance: 10.6
click at [145, 218] on input "********" at bounding box center [167, 218] width 61 height 15
click at [274, 260] on div "音" at bounding box center [305, 254] width 122 height 39
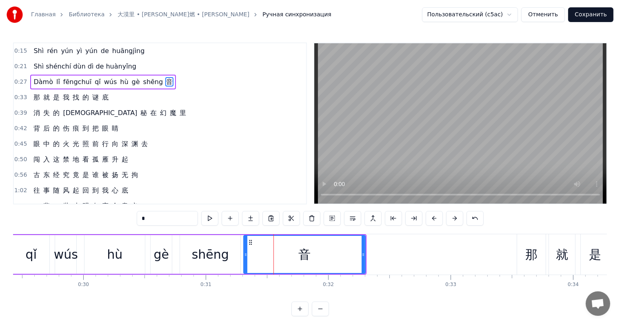
drag, startPoint x: 122, startPoint y: 224, endPoint x: 111, endPoint y: 223, distance: 10.6
click at [111, 223] on div "0:15 Shì [PERSON_NAME] yì yún de huāngjìng 0:21 Shì shénchí dùn dì de huànyǐng …" at bounding box center [310, 179] width 594 height 274
paste input "**"
click at [519, 267] on div "那" at bounding box center [531, 254] width 29 height 40
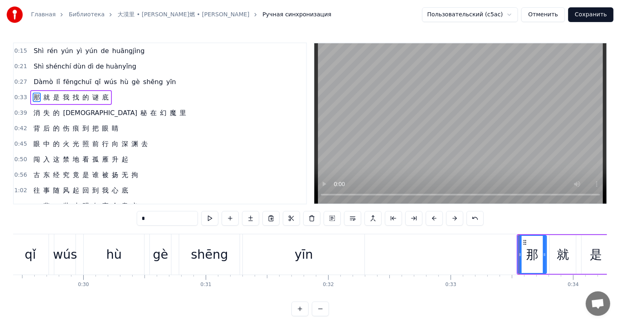
drag, startPoint x: 162, startPoint y: 213, endPoint x: 87, endPoint y: 200, distance: 75.4
click at [87, 200] on div "0:15 Shì [PERSON_NAME] yì yún de huāngjìng 0:21 Shì shénchí dùn dì de huànyǐng …" at bounding box center [310, 179] width 594 height 274
paste input "**********"
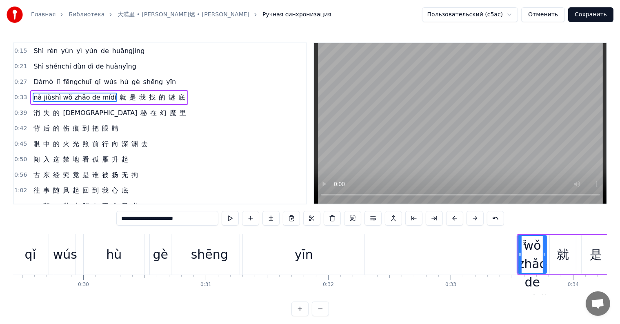
drag, startPoint x: 104, startPoint y: 219, endPoint x: 184, endPoint y: 230, distance: 80.4
click at [184, 230] on div "0:15 Shì [PERSON_NAME] yì yún de huāngjìng 0:21 Shì shénchí dùn dì de huànyǐng …" at bounding box center [310, 179] width 594 height 274
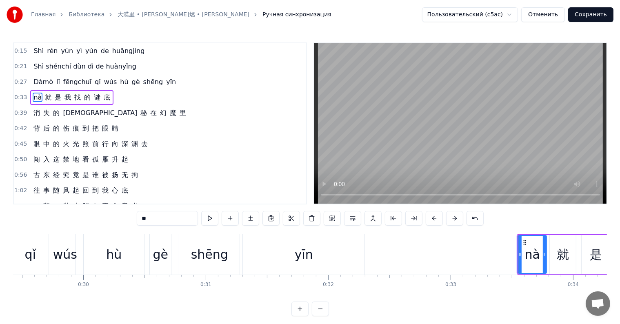
click at [562, 253] on div "就" at bounding box center [563, 254] width 12 height 18
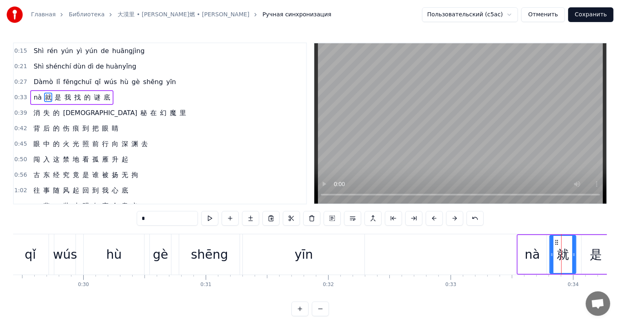
drag, startPoint x: 132, startPoint y: 215, endPoint x: 111, endPoint y: 211, distance: 21.5
click at [111, 211] on div "0:15 Shì [PERSON_NAME] yì yún de huāngjìng 0:21 Shì shénchí dùn dì de huànyǐng …" at bounding box center [310, 179] width 594 height 274
paste input "**********"
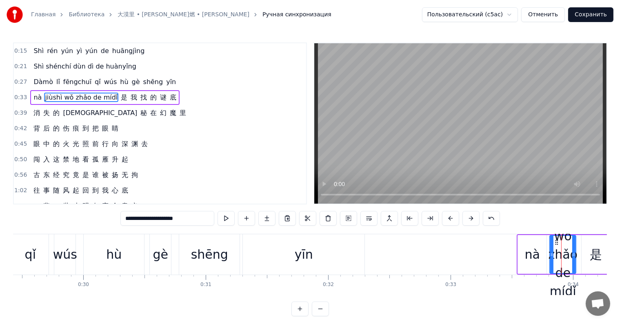
click at [120, 219] on input "**********" at bounding box center [167, 218] width 94 height 15
click at [120, 218] on input "**********" at bounding box center [167, 218] width 94 height 15
drag, startPoint x: 111, startPoint y: 218, endPoint x: 166, endPoint y: 216, distance: 55.2
click at [166, 216] on input "**********" at bounding box center [167, 218] width 94 height 15
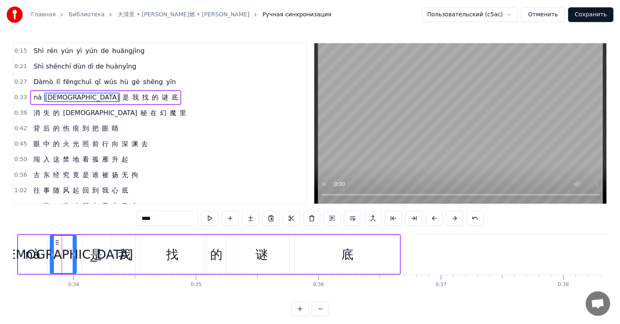
scroll to position [0, 4077]
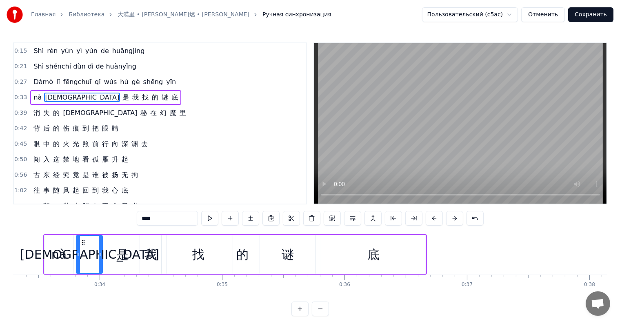
click at [137, 226] on div "***" at bounding box center [310, 219] width 347 height 16
click at [123, 238] on div "是" at bounding box center [122, 254] width 29 height 39
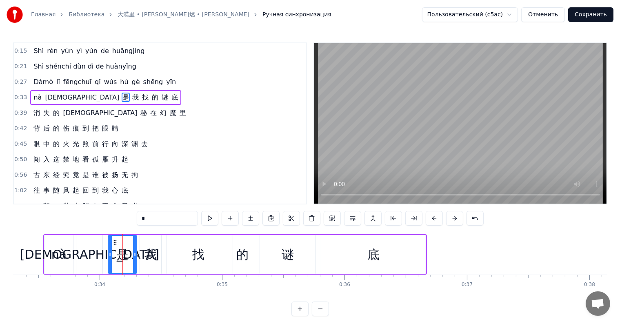
drag, startPoint x: 129, startPoint y: 222, endPoint x: 115, endPoint y: 223, distance: 14.3
click at [137, 223] on input "*" at bounding box center [167, 218] width 61 height 15
paste input "**********"
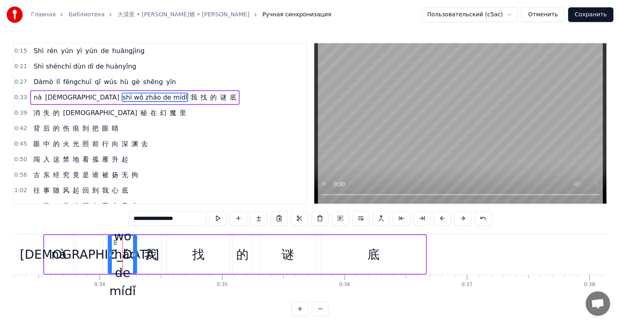
drag, startPoint x: 118, startPoint y: 218, endPoint x: 167, endPoint y: 227, distance: 49.0
click at [167, 227] on div "**********" at bounding box center [310, 219] width 363 height 16
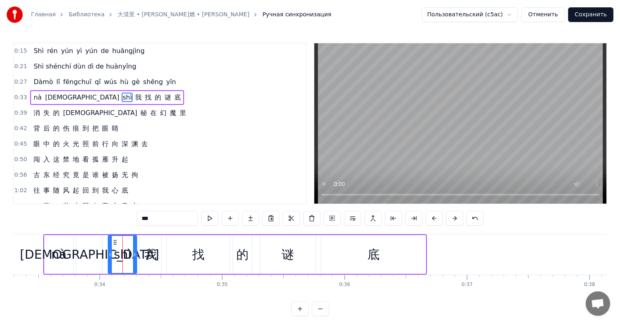
click at [158, 246] on div "我" at bounding box center [150, 254] width 21 height 39
drag, startPoint x: 139, startPoint y: 220, endPoint x: 103, endPoint y: 214, distance: 36.4
click at [103, 214] on div "0:15 Shì [PERSON_NAME] yì yún de huāngjìng 0:21 Shì shénchí dùn dì de huànyǐng …" at bounding box center [310, 179] width 594 height 274
paste input "**********"
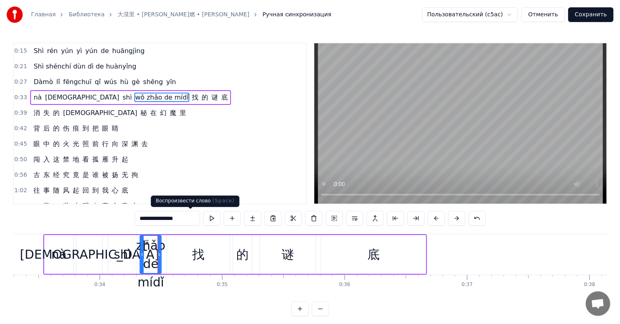
drag, startPoint x: 126, startPoint y: 218, endPoint x: 184, endPoint y: 225, distance: 58.3
click at [184, 225] on div "**********" at bounding box center [310, 218] width 351 height 15
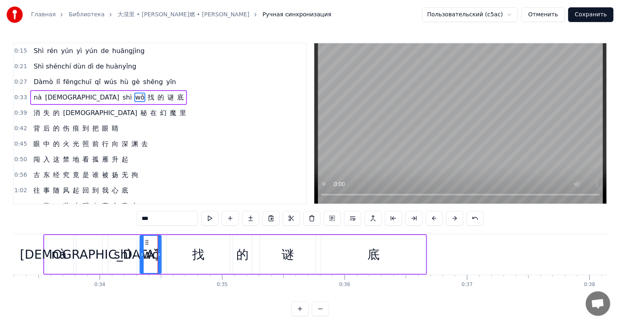
click at [201, 257] on div "找" at bounding box center [198, 254] width 12 height 18
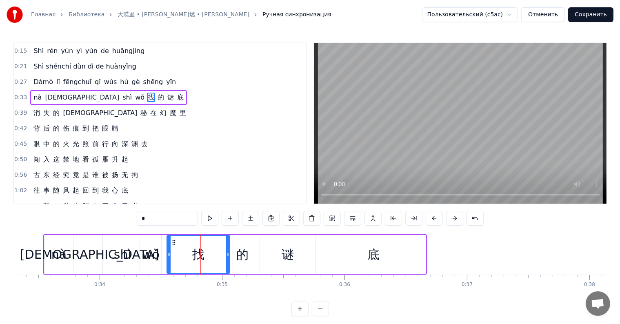
drag, startPoint x: 150, startPoint y: 217, endPoint x: 113, endPoint y: 211, distance: 37.6
click at [113, 211] on div "0:15 Shì [PERSON_NAME] yì yún de huāngjìng 0:21 Shì shénchí dùn dì de huànyǐng …" at bounding box center [310, 179] width 594 height 274
paste input "**********"
drag, startPoint x: 132, startPoint y: 219, endPoint x: 160, endPoint y: 218, distance: 28.2
click at [160, 218] on input "**********" at bounding box center [167, 218] width 61 height 15
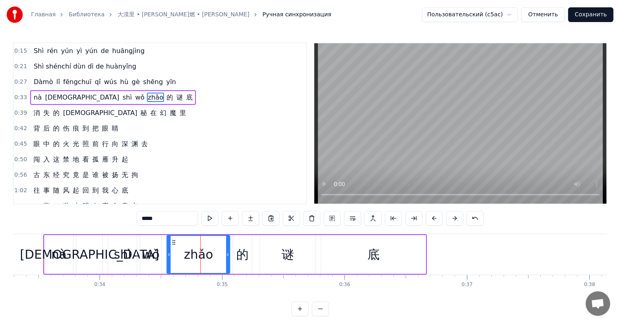
click at [245, 255] on div "的" at bounding box center [242, 254] width 12 height 18
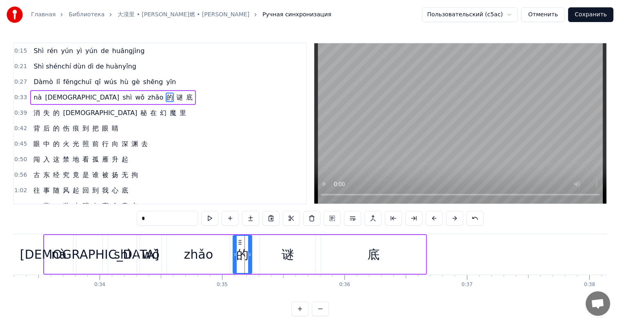
drag, startPoint x: 142, startPoint y: 212, endPoint x: 76, endPoint y: 209, distance: 66.2
click at [76, 209] on div "0:15 Shì [PERSON_NAME] yì yún de huāngjìng 0:21 Shì shénchí dùn dì de huànyǐng …" at bounding box center [310, 179] width 594 height 274
paste input "******"
drag, startPoint x: 127, startPoint y: 218, endPoint x: 147, endPoint y: 220, distance: 19.7
click at [147, 220] on input "*******" at bounding box center [167, 218] width 61 height 15
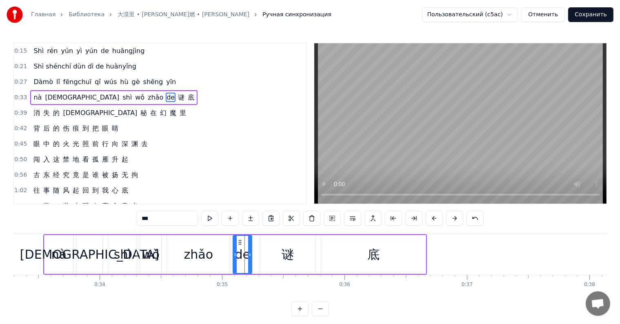
click at [282, 250] on div "谜" at bounding box center [288, 254] width 12 height 18
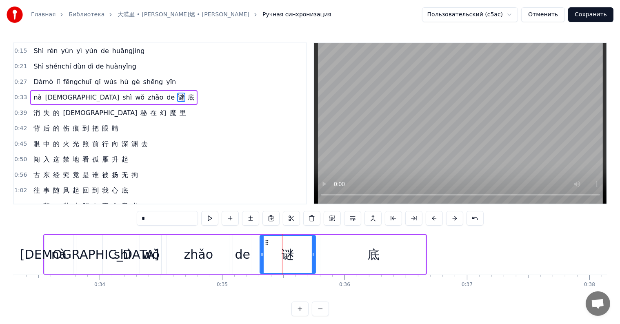
drag, startPoint x: 158, startPoint y: 222, endPoint x: 109, endPoint y: 220, distance: 48.2
click at [109, 220] on div "0:15 Shì [PERSON_NAME] yì yún de huāngjìng 0:21 Shì shénchí dùn dì de huànyǐng …" at bounding box center [310, 179] width 594 height 274
paste input "***"
click at [344, 261] on div "底" at bounding box center [373, 254] width 105 height 39
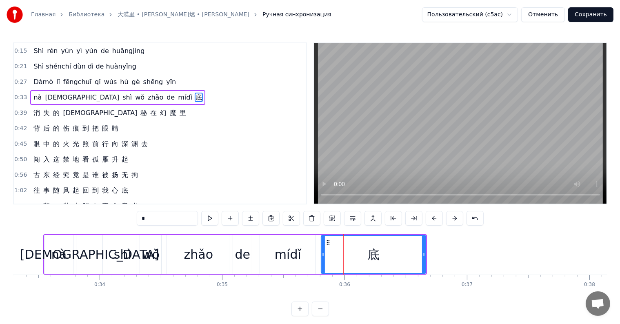
click at [291, 267] on div "mídǐ" at bounding box center [288, 254] width 56 height 39
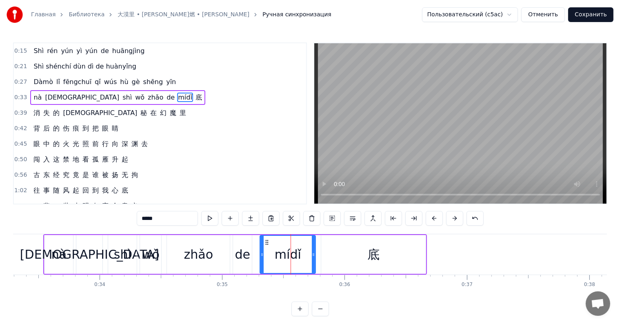
drag, startPoint x: 139, startPoint y: 217, endPoint x: 127, endPoint y: 220, distance: 11.7
click at [137, 220] on input "****" at bounding box center [167, 218] width 61 height 15
click at [323, 252] on div "底" at bounding box center [373, 254] width 105 height 39
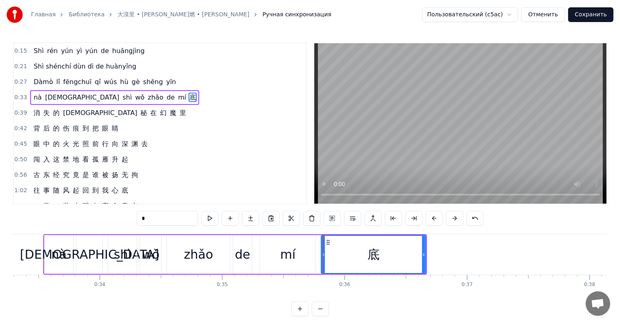
drag, startPoint x: 149, startPoint y: 223, endPoint x: 97, endPoint y: 209, distance: 53.6
click at [97, 209] on div "0:15 Shì [PERSON_NAME] yì yún de huāngjìng 0:21 Shì shénchí dùn dì de huànyǐng …" at bounding box center [310, 179] width 594 height 274
paste input "*"
click at [338, 262] on div "dǐ" at bounding box center [374, 254] width 104 height 37
click at [289, 255] on div "mí" at bounding box center [288, 254] width 16 height 18
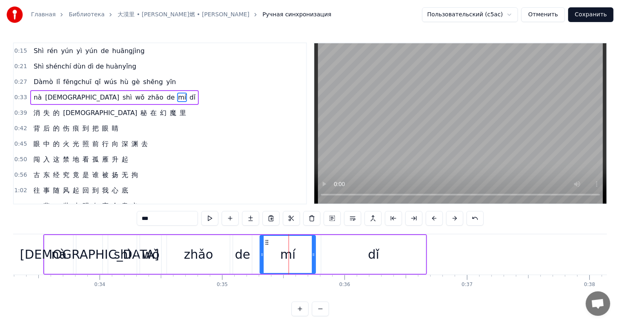
click at [346, 258] on div "dǐ" at bounding box center [373, 254] width 105 height 39
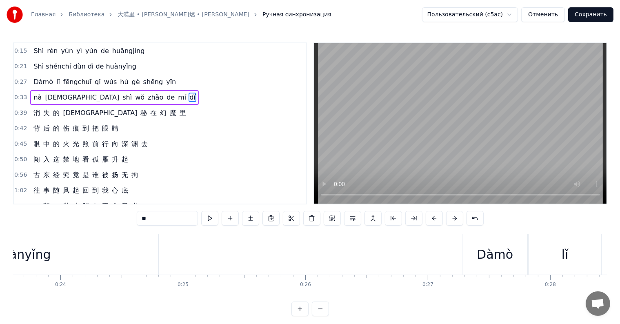
scroll to position [0, 2592]
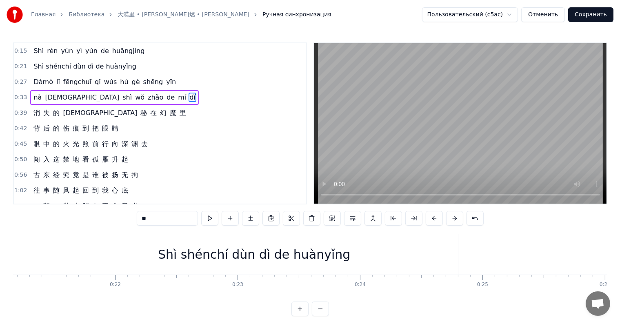
click at [171, 267] on div "Shì shénchí dùn dì de huànyǐng" at bounding box center [254, 254] width 408 height 40
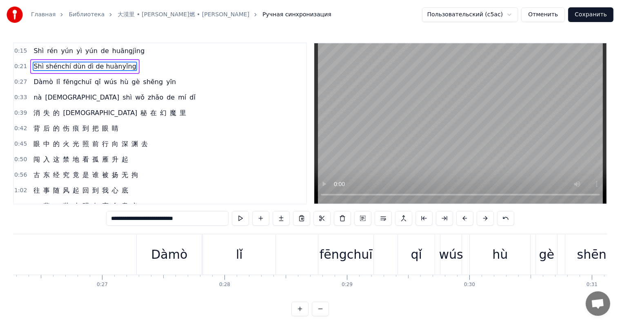
scroll to position [0, 3335]
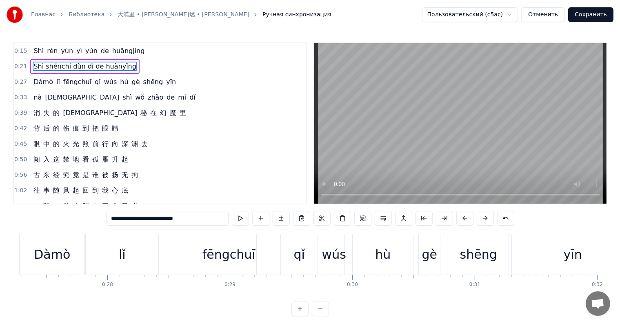
click at [238, 265] on div "fēngchuī" at bounding box center [228, 254] width 55 height 40
type input "********"
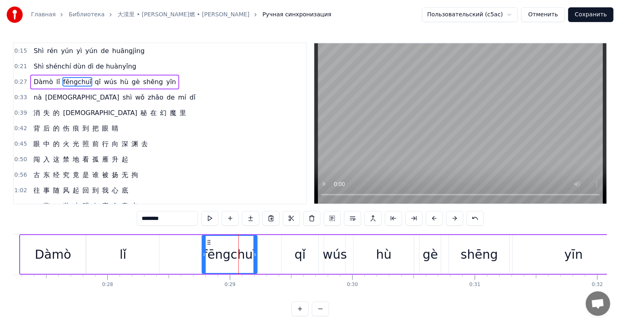
click at [186, 258] on div "Dàmò lǐ fēngchuī qǐ wús hù gè [PERSON_NAME]" at bounding box center [327, 254] width 616 height 40
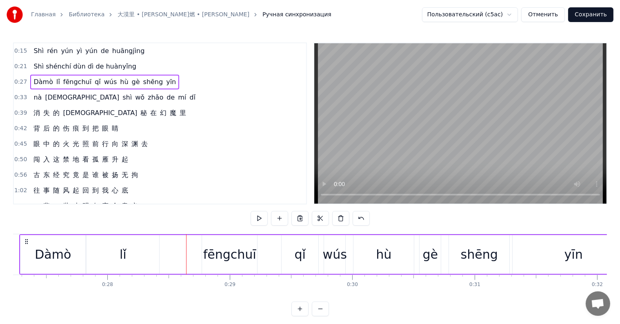
click at [232, 258] on div "fēngchuī" at bounding box center [229, 254] width 53 height 18
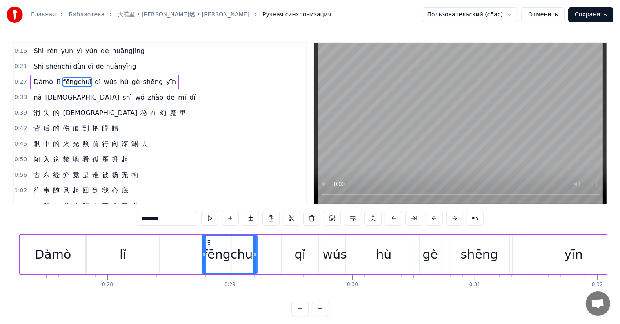
click at [137, 220] on input "********" at bounding box center [167, 218] width 61 height 15
click at [224, 251] on div "fēngchuī" at bounding box center [229, 254] width 53 height 18
click at [303, 250] on div "qǐ" at bounding box center [300, 254] width 11 height 18
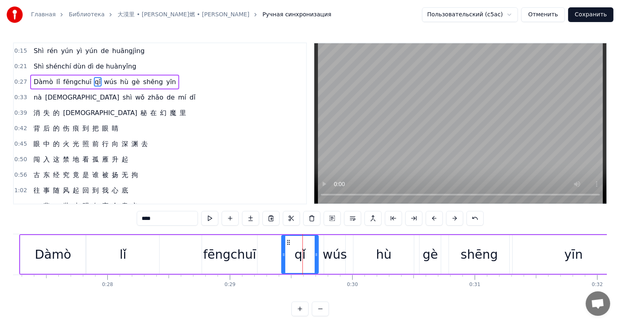
click at [340, 243] on div "wús" at bounding box center [334, 254] width 21 height 39
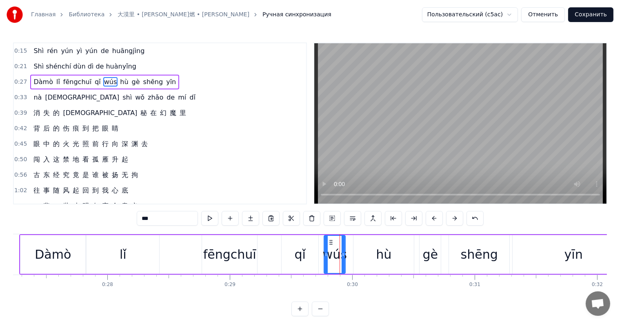
click at [398, 256] on div "hù" at bounding box center [384, 254] width 60 height 39
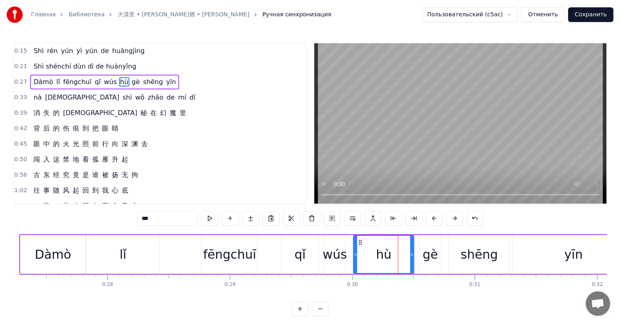
click at [137, 217] on input "**" at bounding box center [167, 218] width 61 height 15
click at [137, 215] on input "**" at bounding box center [167, 218] width 61 height 15
click at [340, 266] on div "wús" at bounding box center [334, 254] width 21 height 39
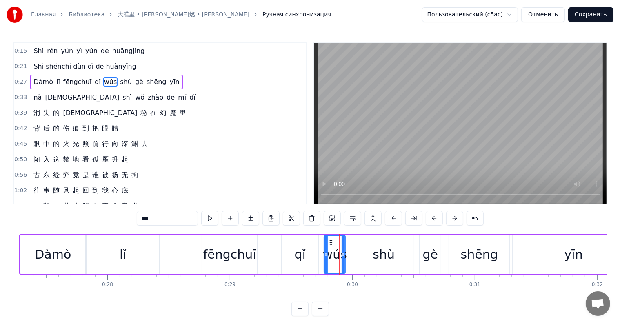
click at [139, 219] on input "***" at bounding box center [167, 218] width 61 height 15
click at [429, 246] on div "gè" at bounding box center [431, 254] width 16 height 18
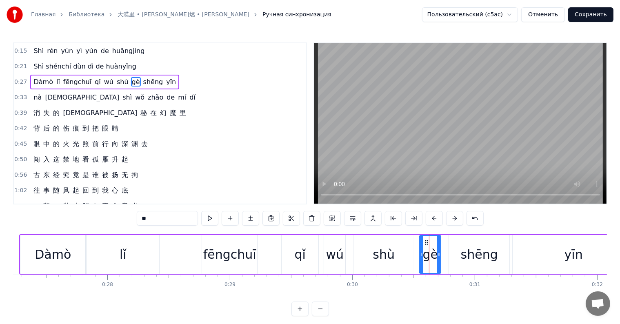
click at [471, 264] on div "shēng" at bounding box center [479, 254] width 60 height 39
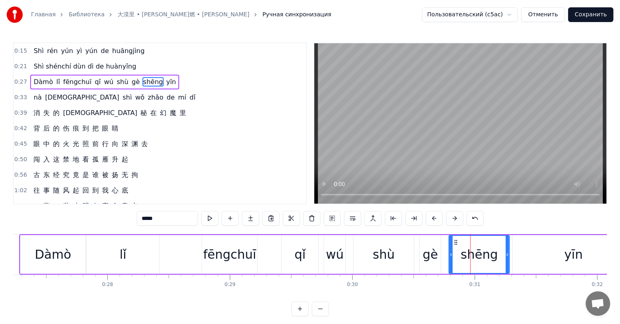
click at [137, 222] on input "*****" at bounding box center [167, 218] width 61 height 15
click at [423, 255] on div "gè" at bounding box center [430, 254] width 21 height 39
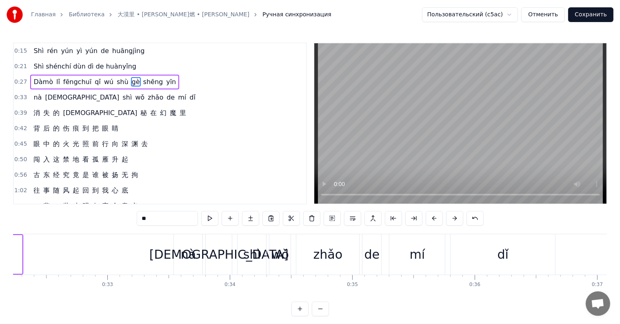
scroll to position [0, 3986]
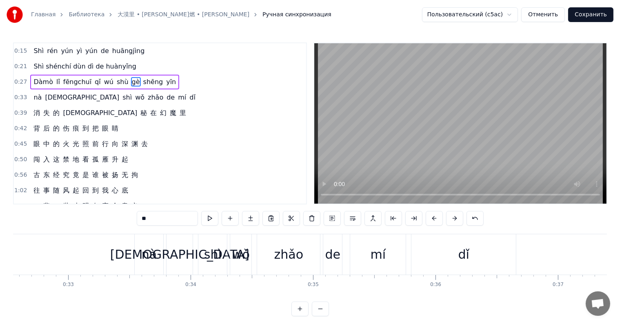
click at [146, 266] on div "nà" at bounding box center [149, 254] width 29 height 40
type input "**"
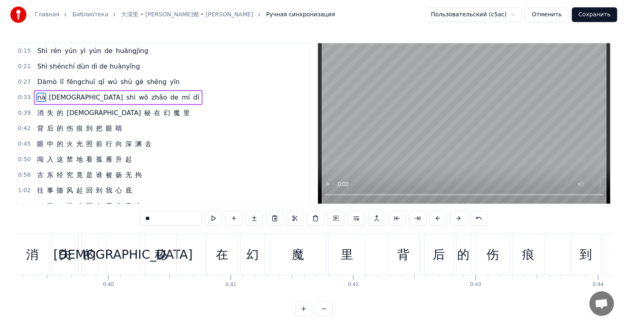
scroll to position [0, 4859]
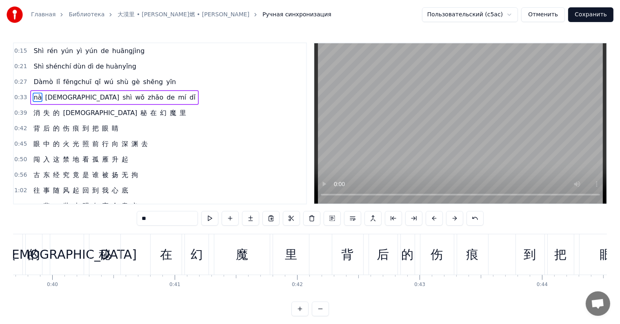
click at [602, 20] on button "Сохранить" at bounding box center [590, 14] width 45 height 15
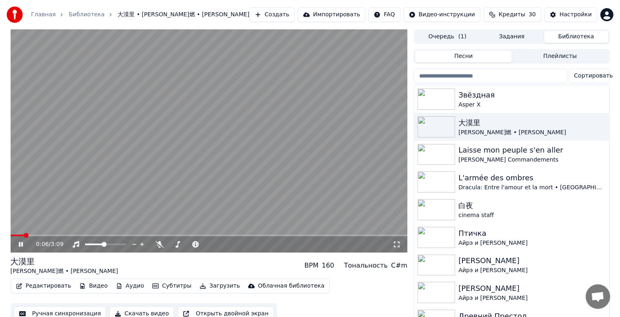
click at [51, 235] on span at bounding box center [209, 236] width 397 height 2
click at [20, 247] on icon at bounding box center [21, 244] width 4 height 5
click at [278, 18] on button "Создать" at bounding box center [271, 14] width 45 height 15
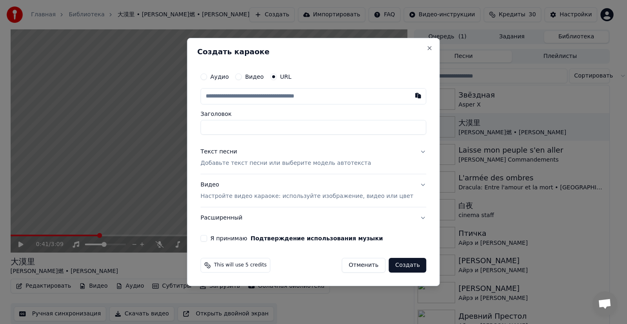
type input "**********"
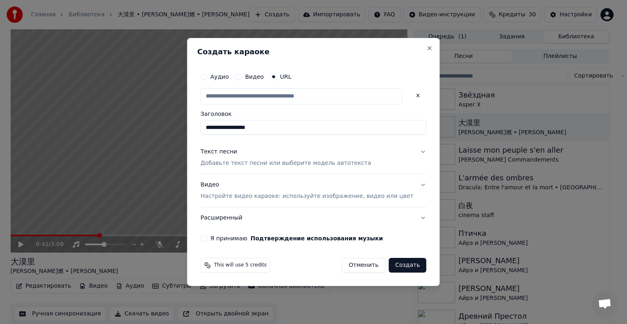
click at [274, 158] on div "Текст песни Добавьте текст песни или выберите модель автотекста" at bounding box center [285, 158] width 171 height 20
type input "**********"
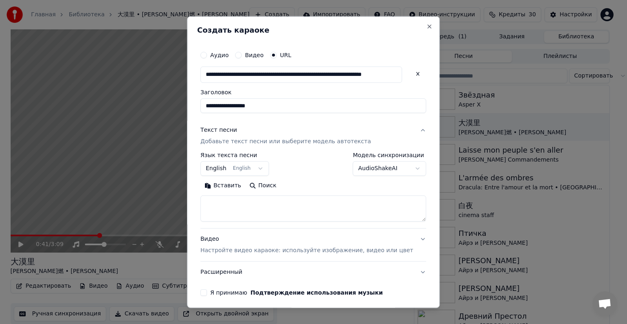
click at [272, 200] on textarea at bounding box center [313, 209] width 226 height 26
paste textarea "**********"
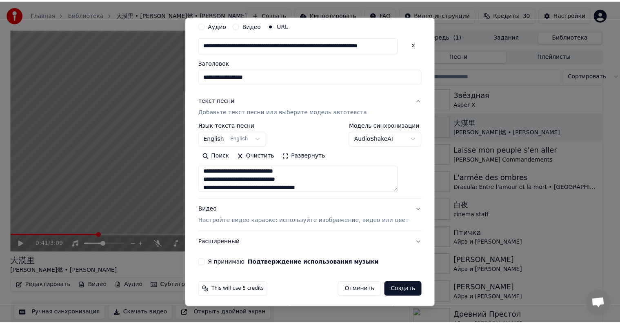
scroll to position [32, 0]
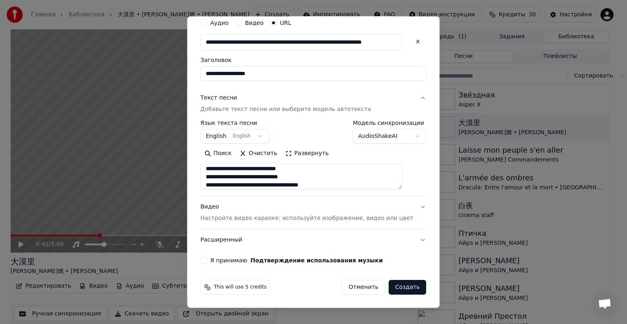
type textarea "**********"
click at [207, 261] on button "Я принимаю Подтверждение использования музыки" at bounding box center [203, 260] width 7 height 7
click at [391, 288] on button "Создать" at bounding box center [408, 287] width 38 height 15
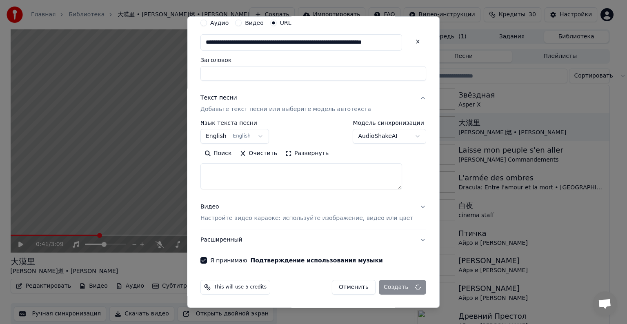
select select
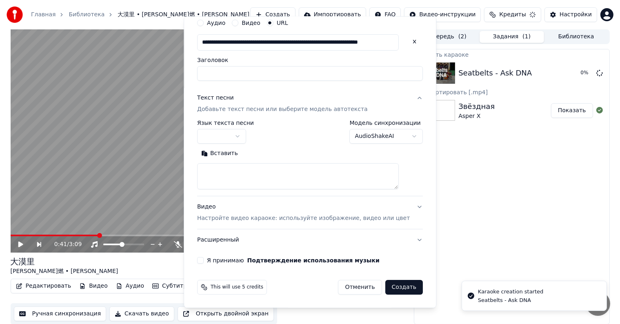
scroll to position [0, 0]
